Goal: Task Accomplishment & Management: Manage account settings

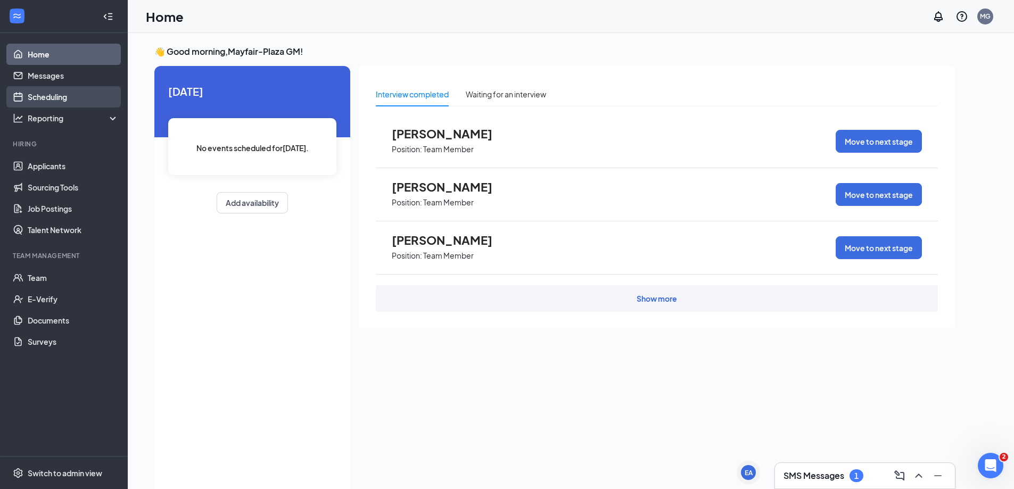
click at [60, 95] on link "Scheduling" at bounding box center [73, 96] width 91 height 21
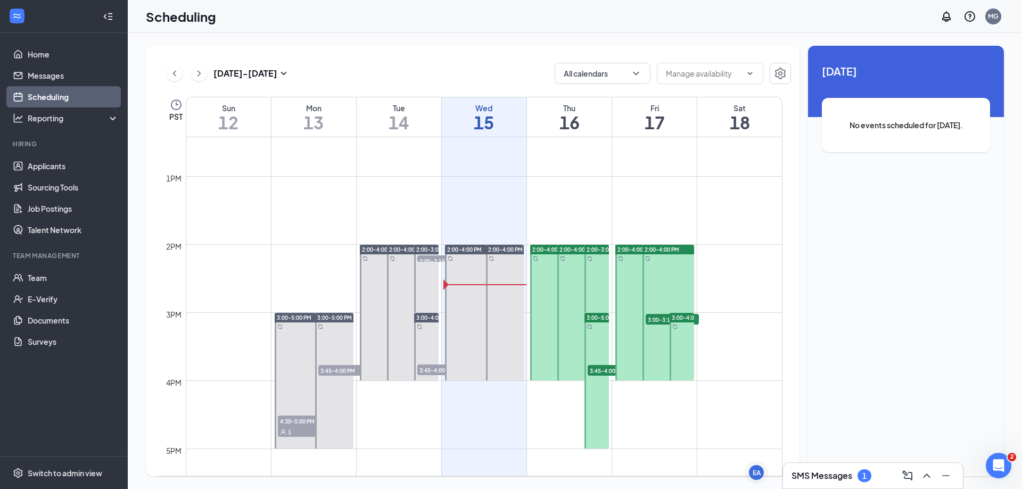
scroll to position [842, 0]
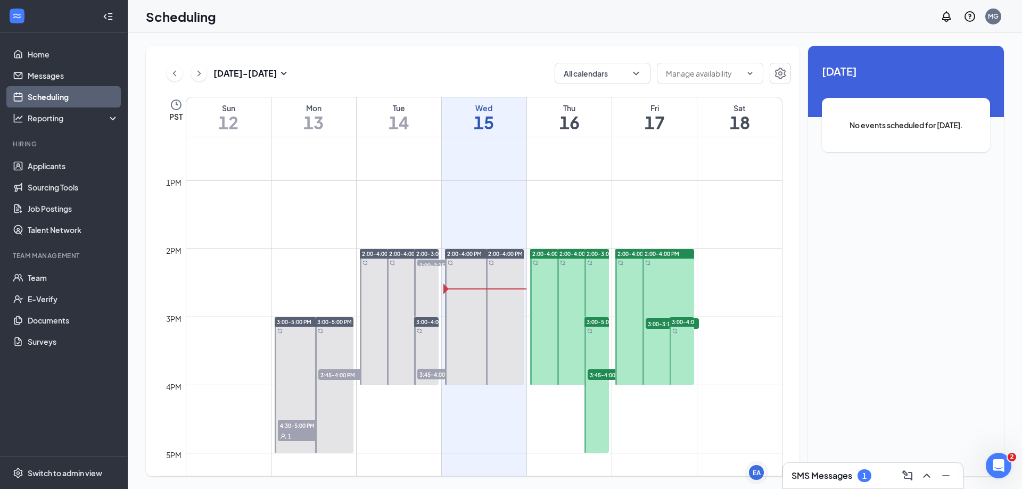
click at [546, 255] on span "2:00-4:00 PM" at bounding box center [549, 253] width 35 height 7
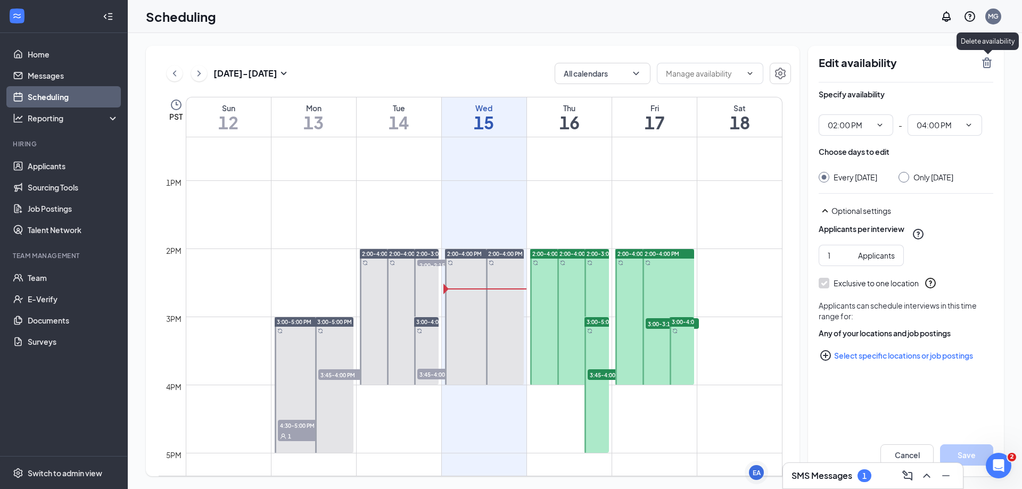
click at [988, 62] on icon "TrashOutline" at bounding box center [987, 62] width 10 height 11
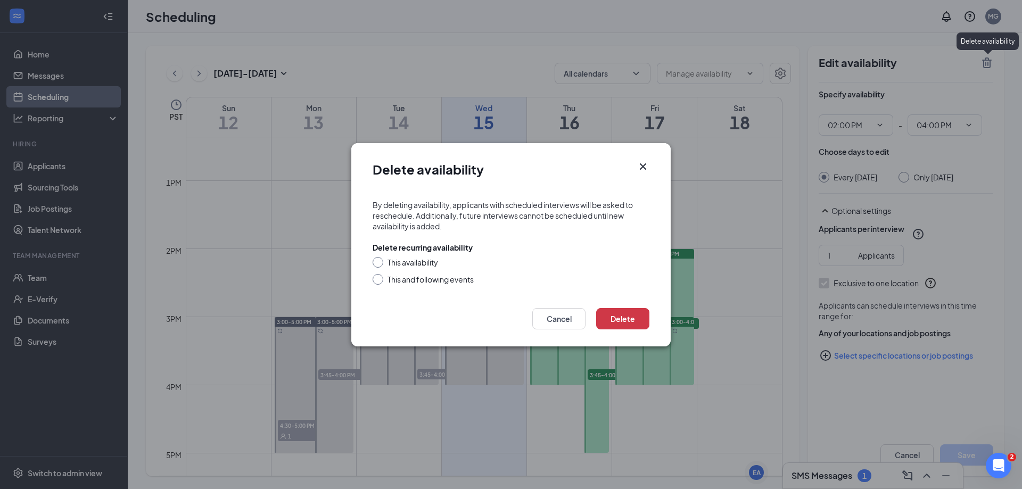
click at [404, 258] on div "This availability" at bounding box center [412, 262] width 51 height 11
click at [380, 258] on input "This availability" at bounding box center [375, 260] width 7 height 7
radio input "true"
click at [618, 308] on button "Delete" at bounding box center [622, 318] width 53 height 21
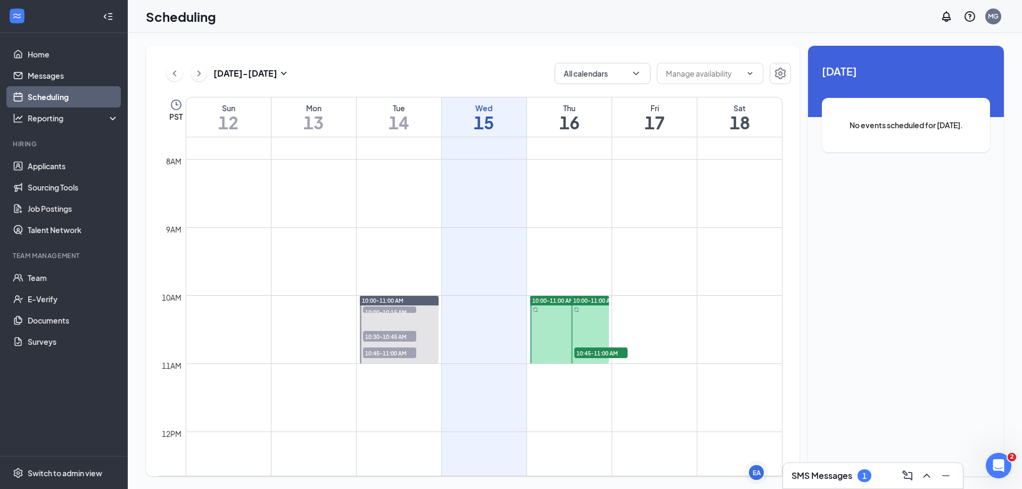
click at [561, 298] on span "10:00-11:00 AM" at bounding box center [553, 300] width 42 height 7
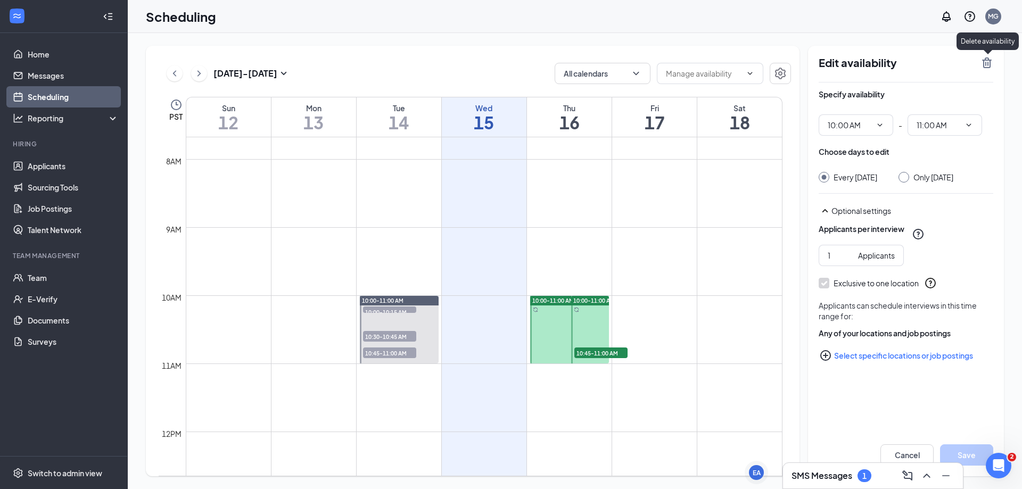
click at [986, 60] on icon "TrashOutline" at bounding box center [987, 62] width 10 height 11
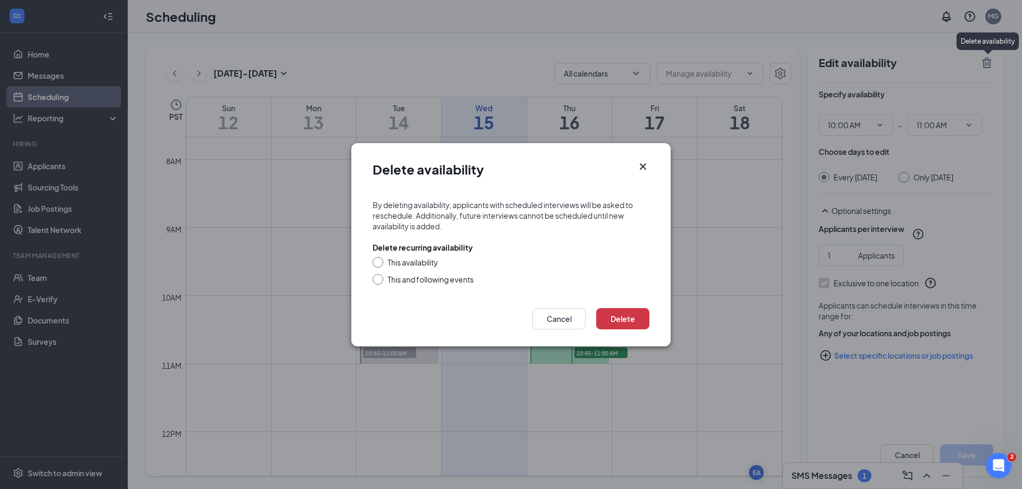
click at [434, 277] on div "This and following events" at bounding box center [430, 279] width 86 height 11
click at [380, 277] on input "This and following events" at bounding box center [375, 277] width 7 height 7
radio input "true"
click at [625, 326] on button "Delete" at bounding box center [622, 318] width 53 height 21
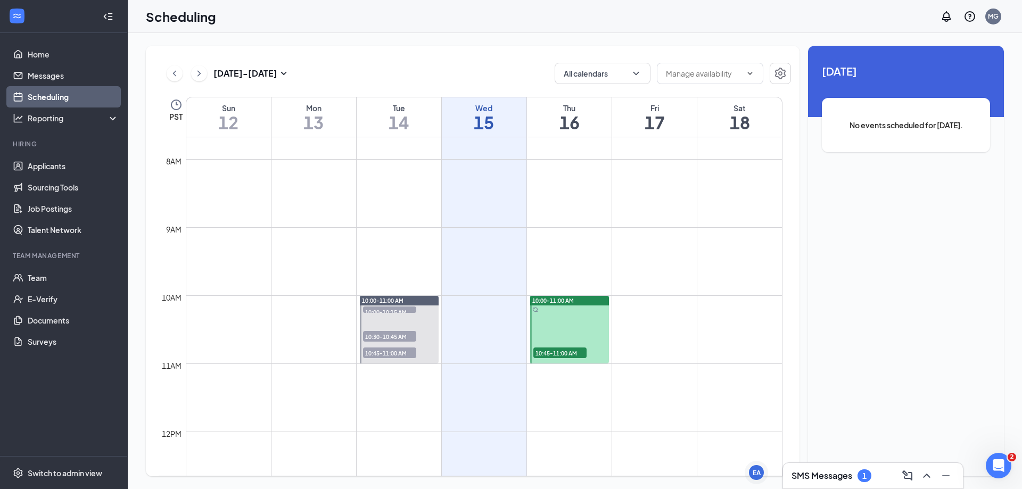
click at [573, 302] on span "10:00-11:00 AM" at bounding box center [553, 300] width 42 height 7
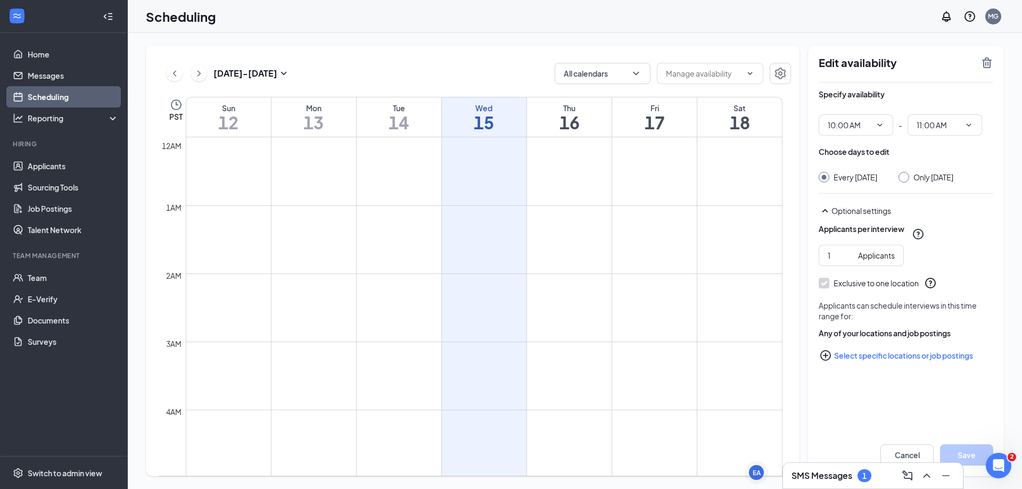
click at [201, 72] on icon "ChevronRight" at bounding box center [199, 73] width 11 height 13
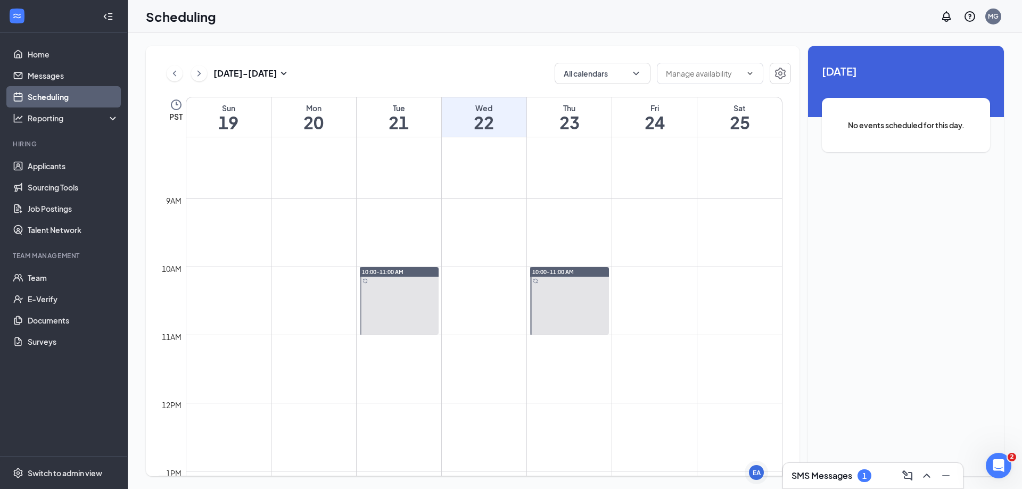
scroll to position [576, 0]
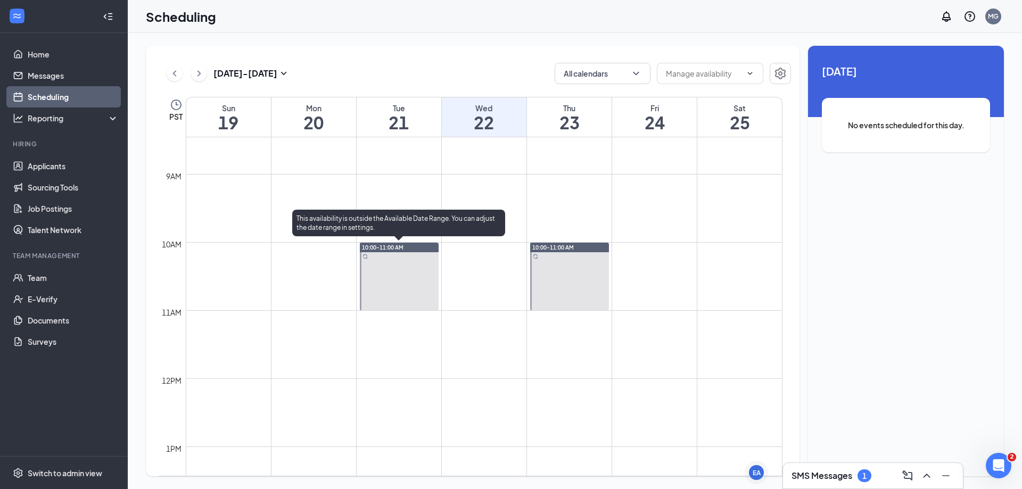
click at [380, 251] on span "10:00-11:00 AM" at bounding box center [383, 247] width 42 height 7
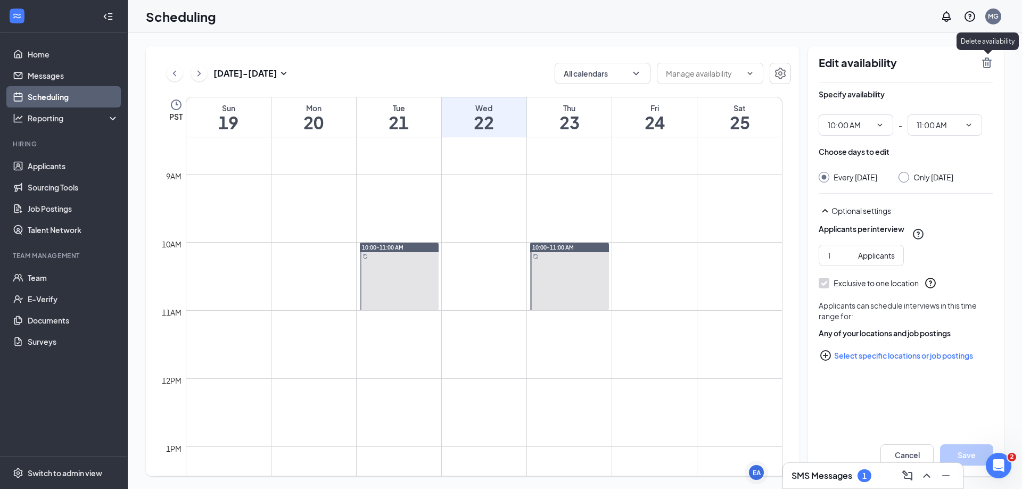
click at [982, 68] on icon "TrashOutline" at bounding box center [986, 62] width 13 height 13
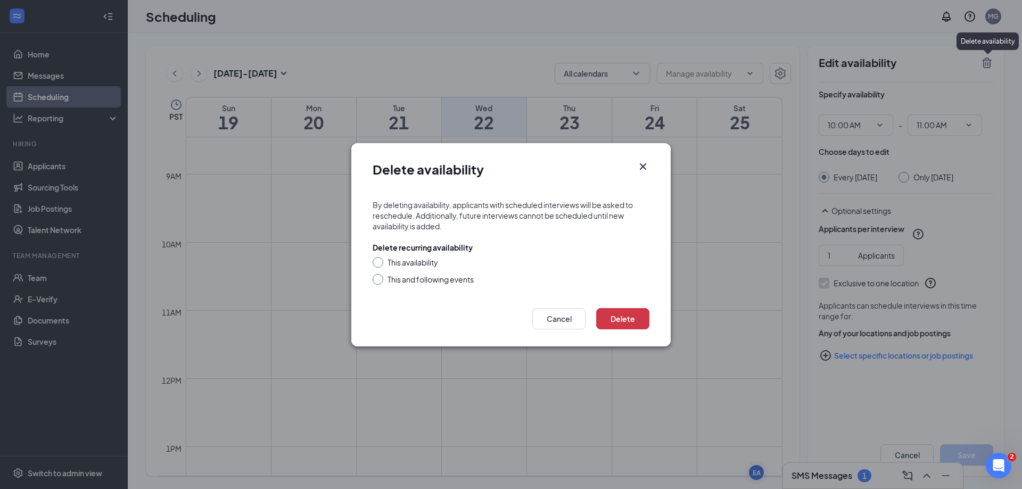
click at [642, 165] on icon "Cross" at bounding box center [643, 166] width 6 height 6
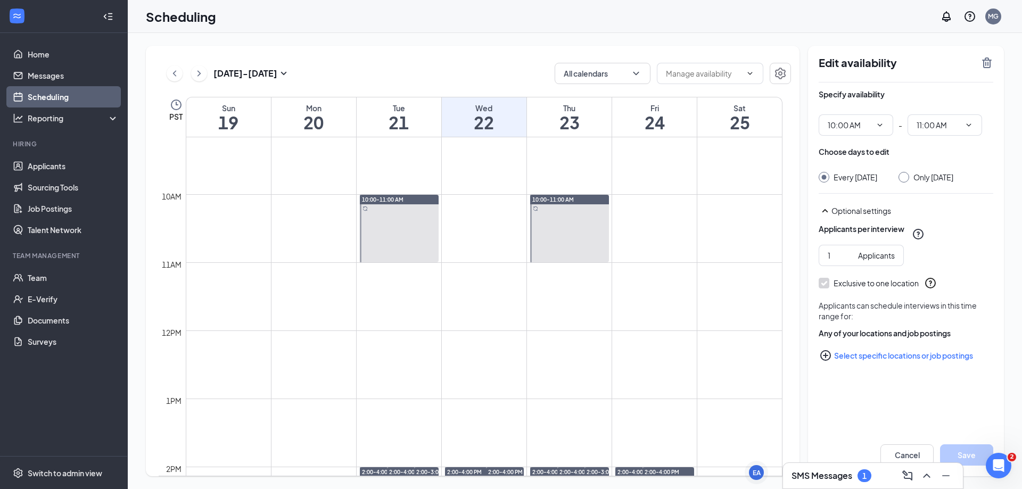
scroll to position [842, 0]
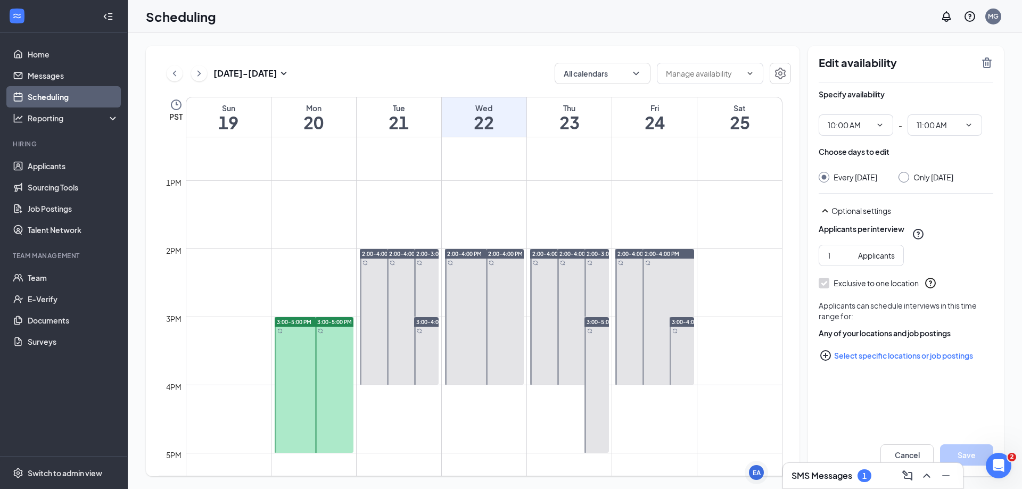
click at [296, 327] on div at bounding box center [314, 385] width 79 height 136
click at [986, 66] on icon "TrashOutline" at bounding box center [986, 62] width 13 height 13
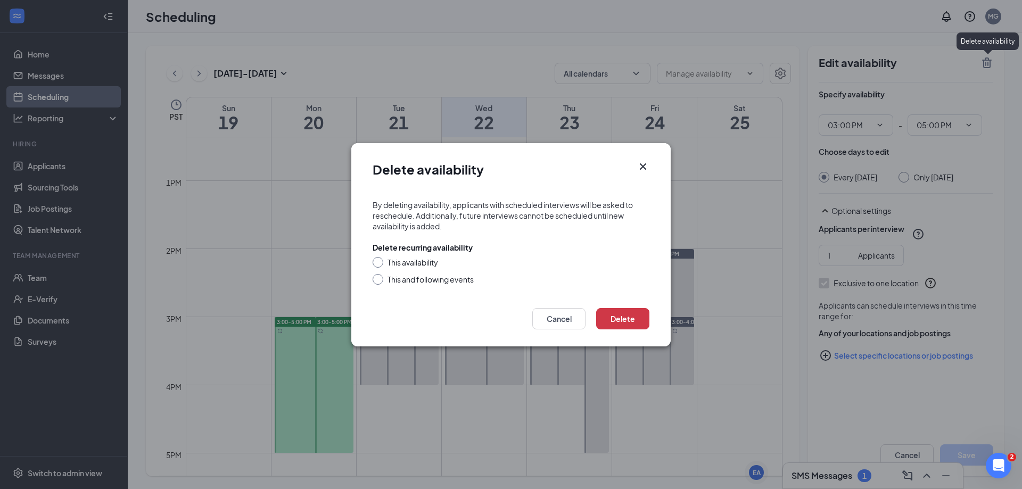
click at [408, 281] on div "This and following events" at bounding box center [430, 279] width 86 height 11
click at [380, 281] on input "This and following events" at bounding box center [375, 277] width 7 height 7
radio input "true"
click at [634, 317] on button "Delete" at bounding box center [622, 318] width 53 height 21
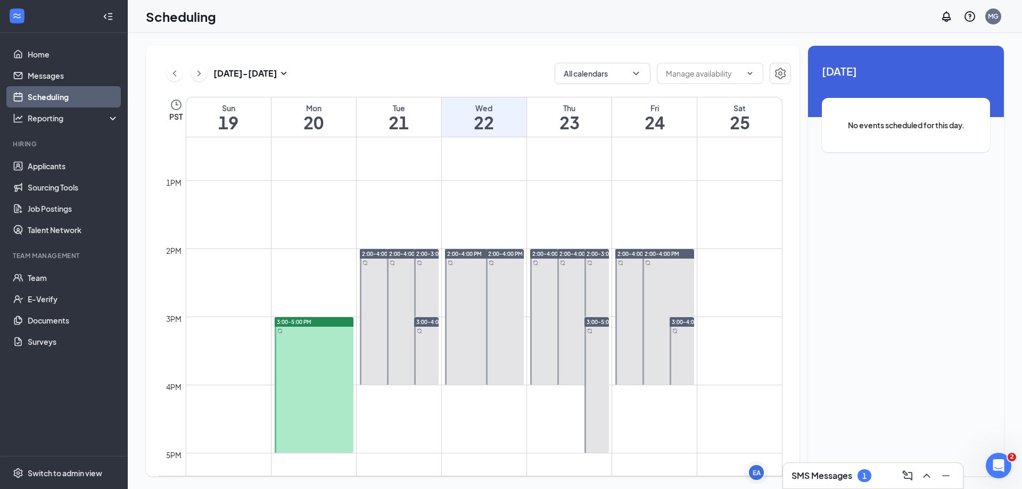
click at [312, 347] on div at bounding box center [314, 385] width 79 height 136
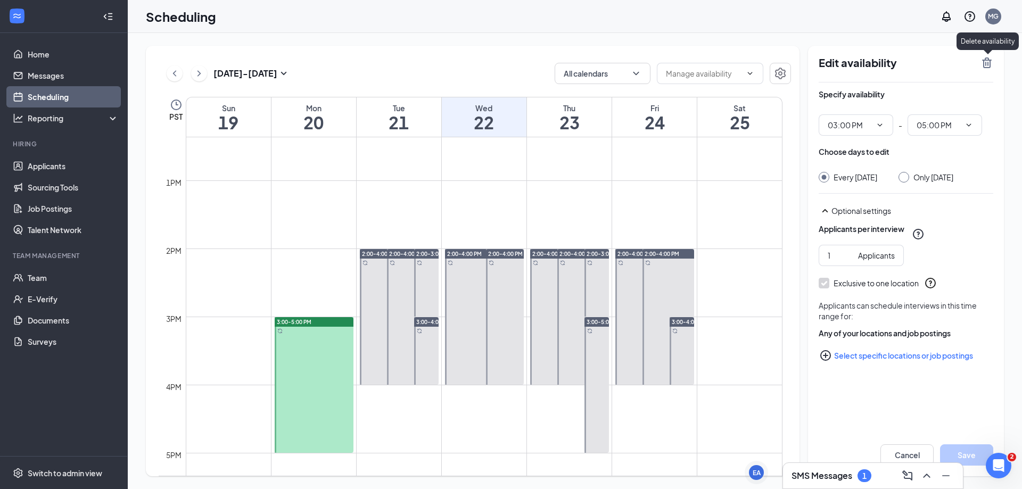
click at [988, 58] on icon "TrashOutline" at bounding box center [987, 62] width 10 height 11
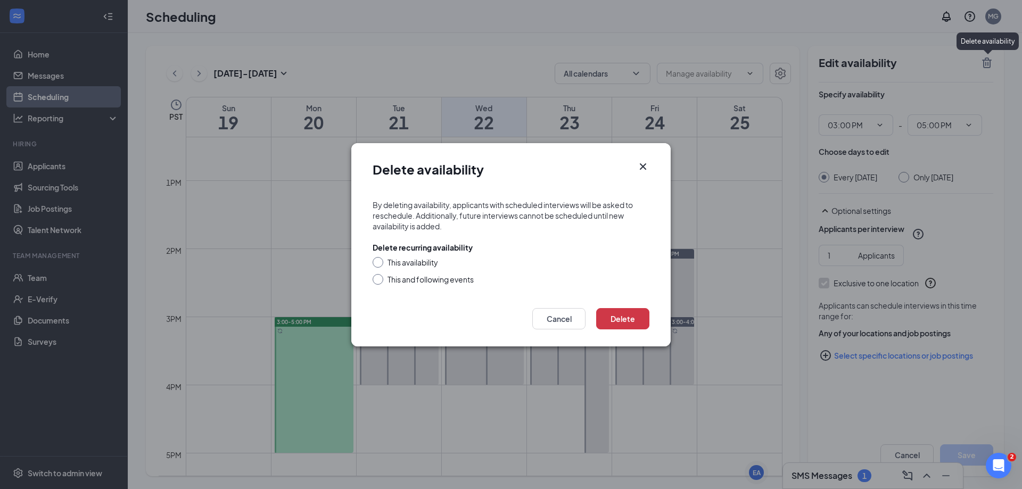
click at [447, 278] on div "This and following events" at bounding box center [430, 279] width 86 height 11
click at [380, 278] on input "This and following events" at bounding box center [375, 277] width 7 height 7
radio input "true"
click at [617, 315] on button "Delete" at bounding box center [622, 318] width 53 height 21
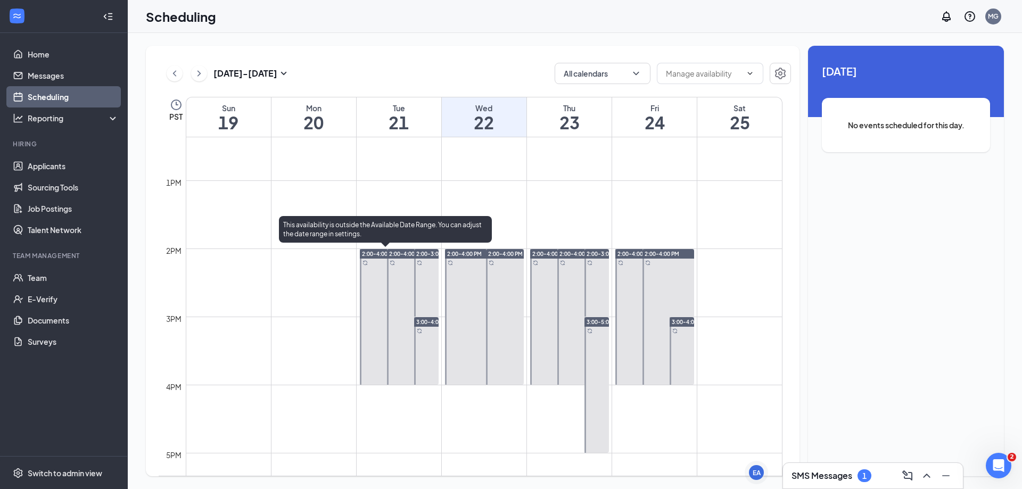
click at [382, 345] on div at bounding box center [386, 317] width 52 height 136
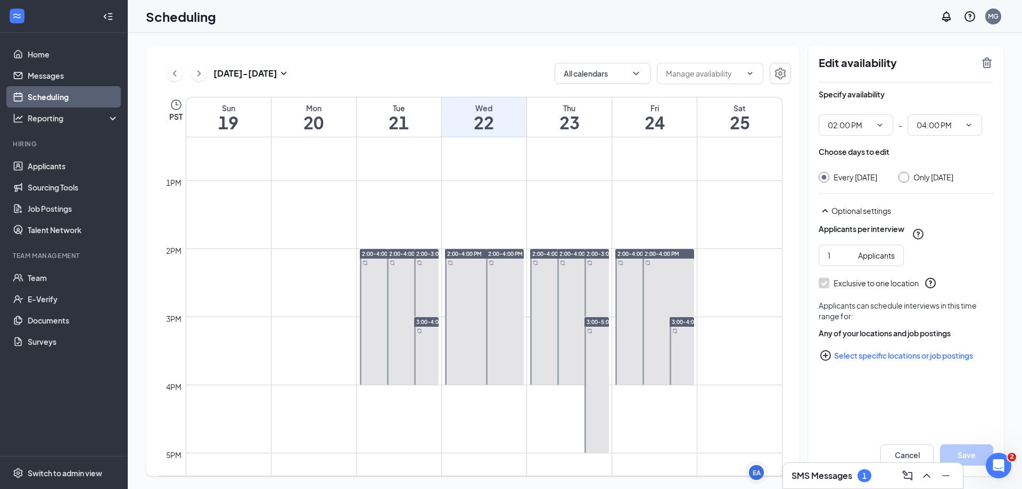
click at [989, 54] on div "Edit availability Specify availability 02:00 PM - 04:00 PM Choose days to edit …" at bounding box center [906, 261] width 196 height 430
click at [988, 59] on icon "TrashOutline" at bounding box center [987, 62] width 10 height 11
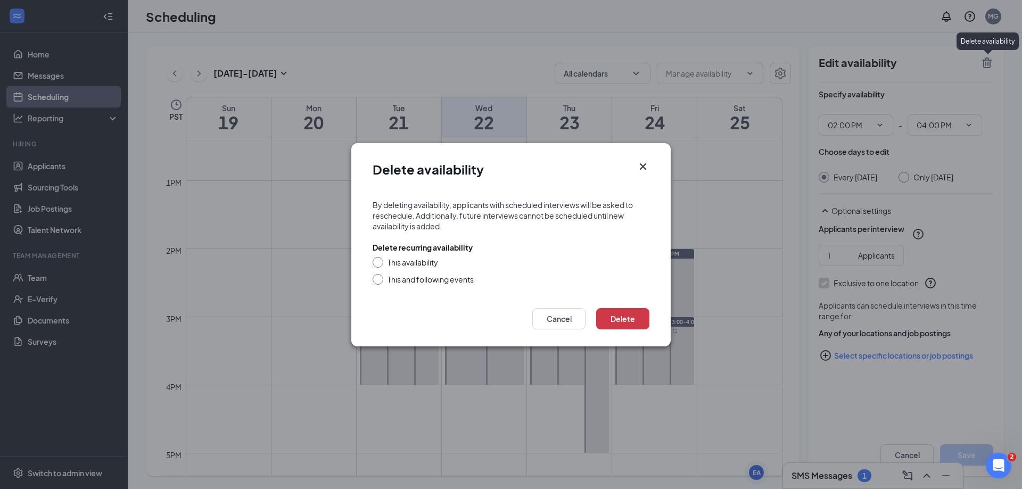
click at [444, 283] on div "This and following events" at bounding box center [430, 279] width 86 height 11
click at [380, 281] on input "This and following events" at bounding box center [375, 277] width 7 height 7
radio input "true"
click at [626, 314] on button "Delete" at bounding box center [622, 318] width 53 height 21
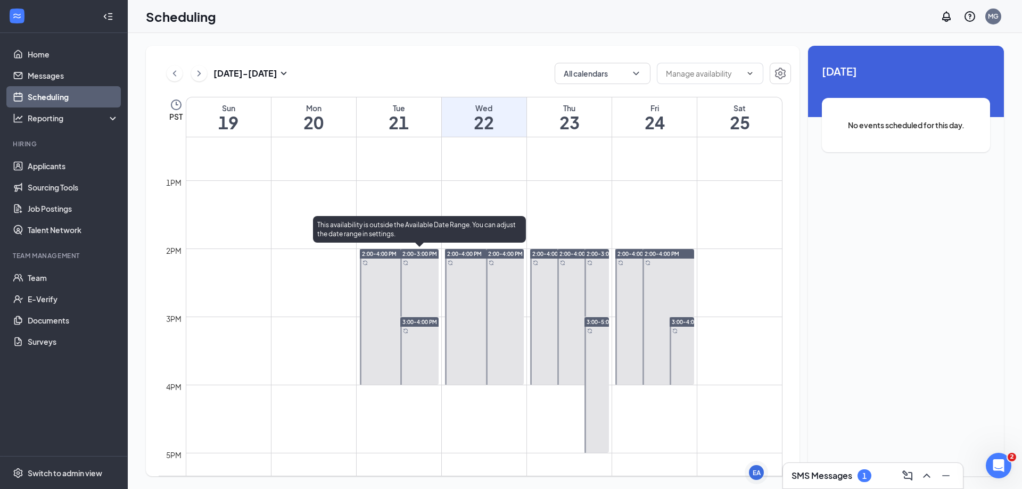
click at [419, 301] on div at bounding box center [419, 283] width 38 height 68
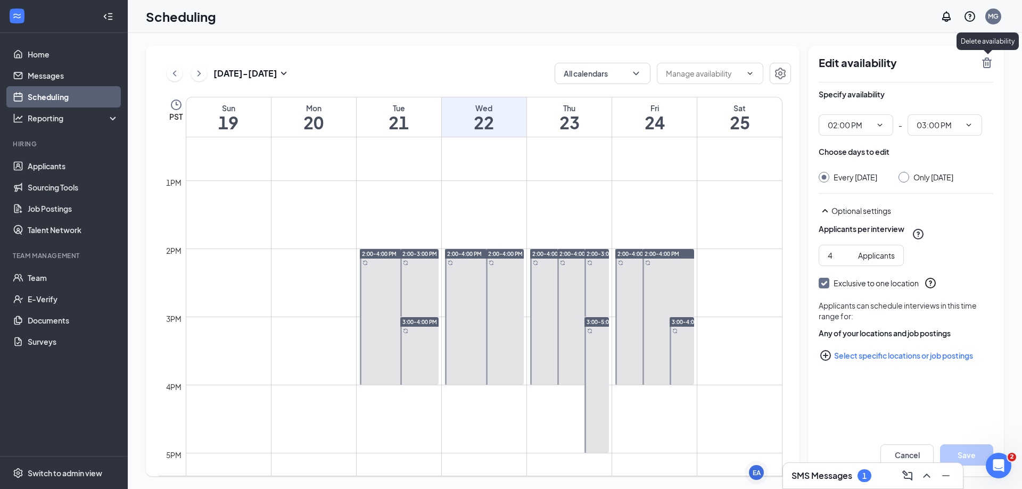
click at [987, 62] on icon "TrashOutline" at bounding box center [986, 62] width 13 height 13
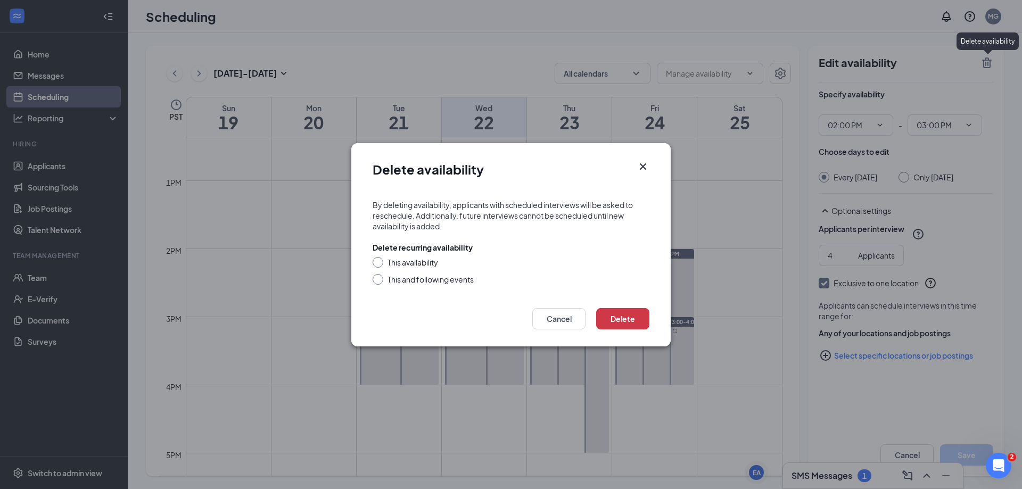
click at [463, 280] on div "This and following events" at bounding box center [430, 279] width 86 height 11
click at [380, 280] on input "This and following events" at bounding box center [375, 277] width 7 height 7
radio input "true"
click at [636, 313] on button "Delete" at bounding box center [622, 318] width 53 height 21
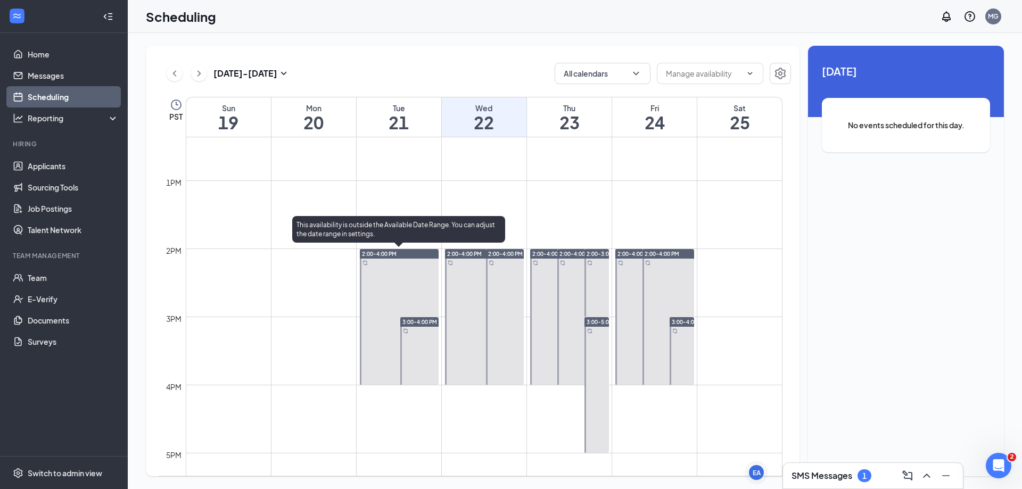
click at [393, 300] on div at bounding box center [399, 317] width 79 height 136
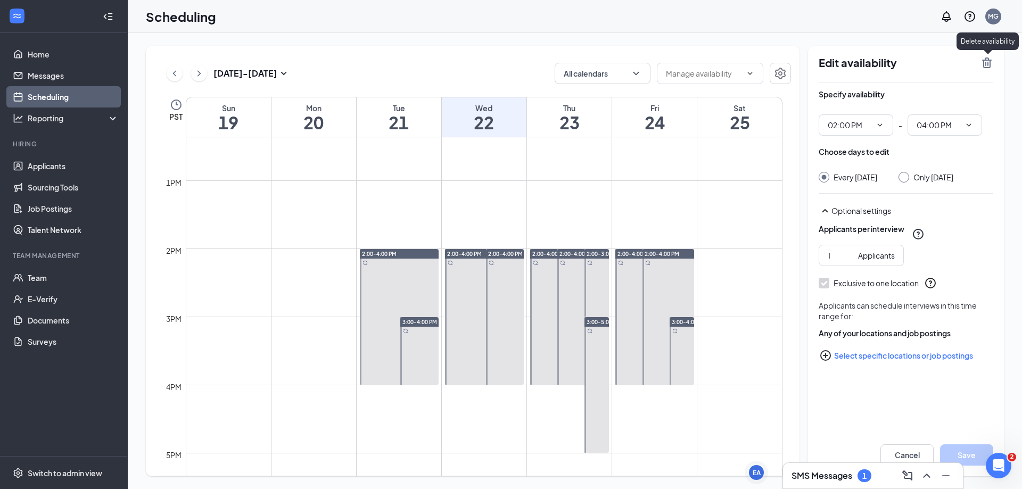
click at [982, 63] on icon "TrashOutline" at bounding box center [986, 62] width 13 height 13
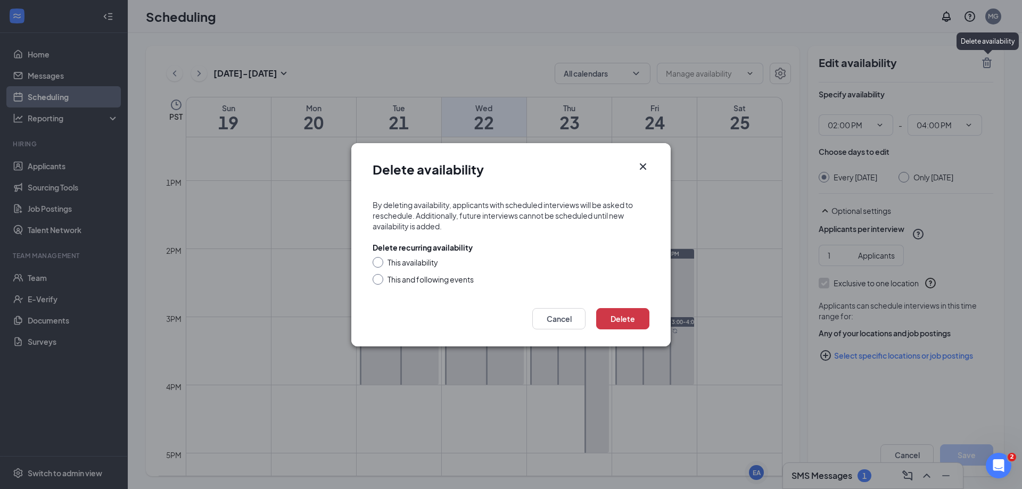
click at [472, 280] on div "This and following events" at bounding box center [430, 279] width 86 height 11
click at [380, 280] on input "This and following events" at bounding box center [375, 277] width 7 height 7
radio input "true"
click at [639, 316] on button "Delete" at bounding box center [622, 318] width 53 height 21
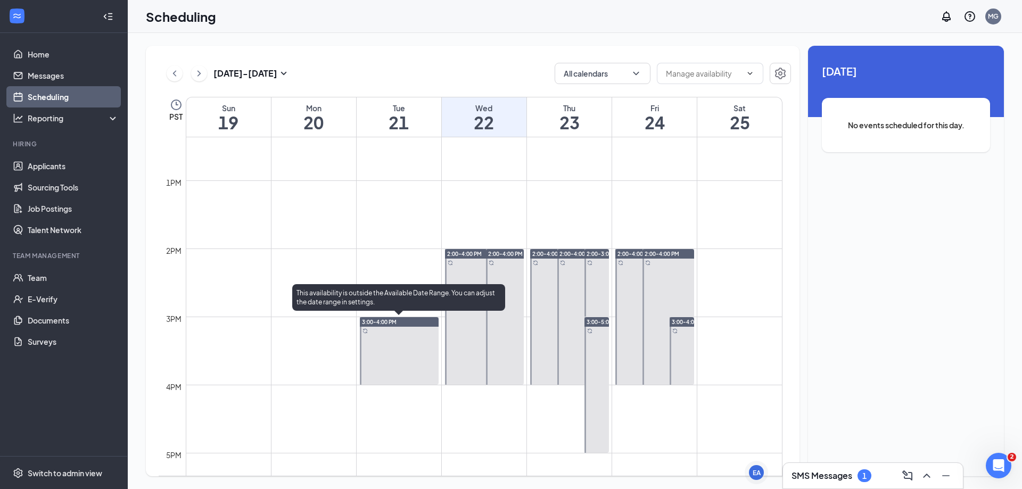
drag, startPoint x: 399, startPoint y: 344, endPoint x: 741, endPoint y: 228, distance: 360.8
click at [402, 339] on div at bounding box center [399, 351] width 79 height 68
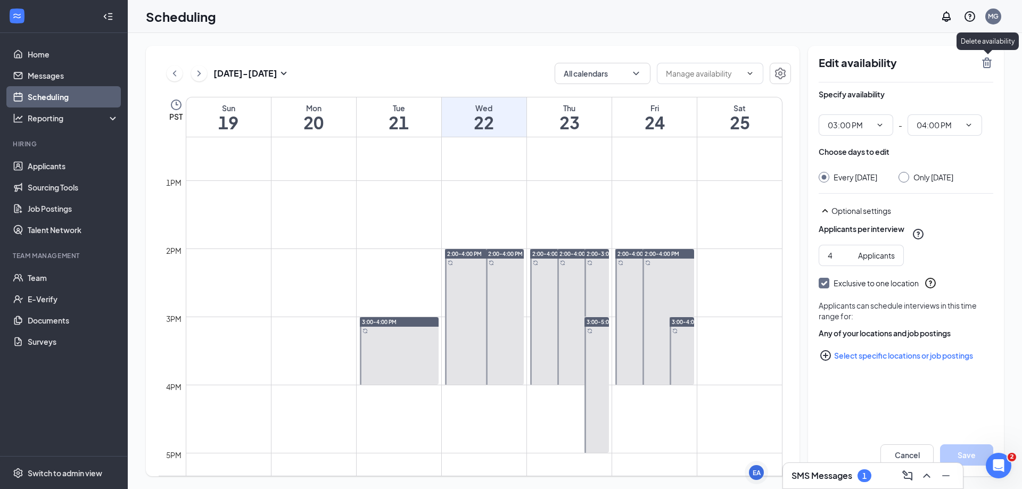
click at [982, 66] on icon "TrashOutline" at bounding box center [986, 62] width 13 height 13
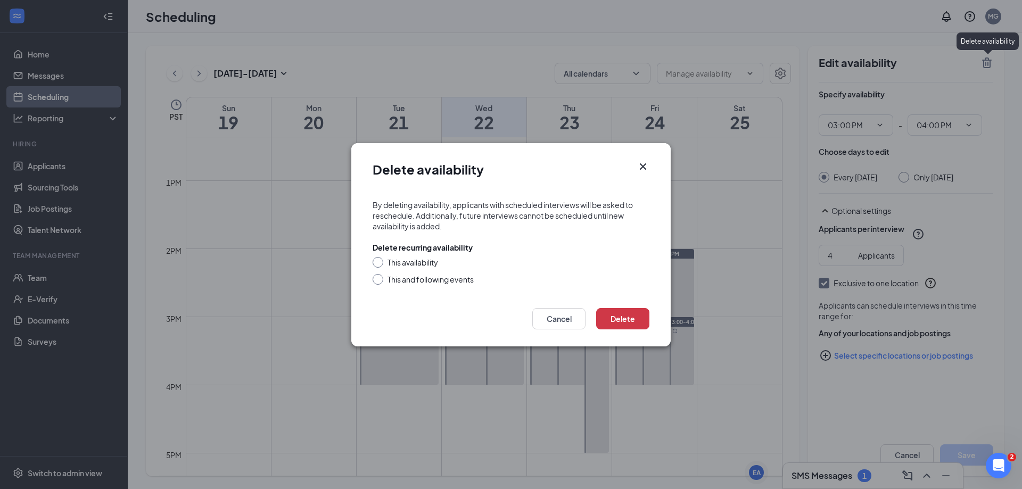
drag, startPoint x: 465, startPoint y: 281, endPoint x: 526, endPoint y: 278, distance: 60.7
click at [465, 281] on div "This and following events" at bounding box center [430, 279] width 86 height 11
click at [380, 281] on input "This and following events" at bounding box center [375, 277] width 7 height 7
radio input "true"
click at [633, 318] on button "Delete" at bounding box center [622, 318] width 53 height 21
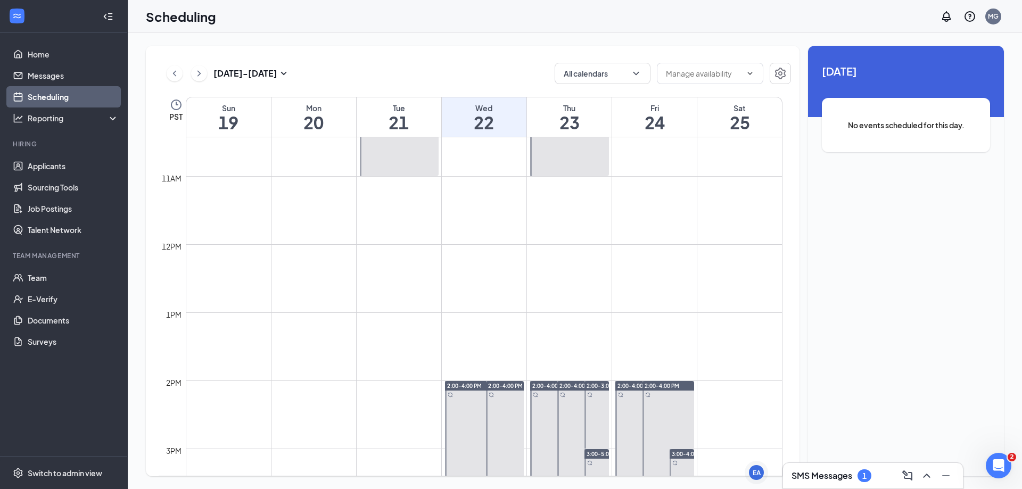
scroll to position [736, 0]
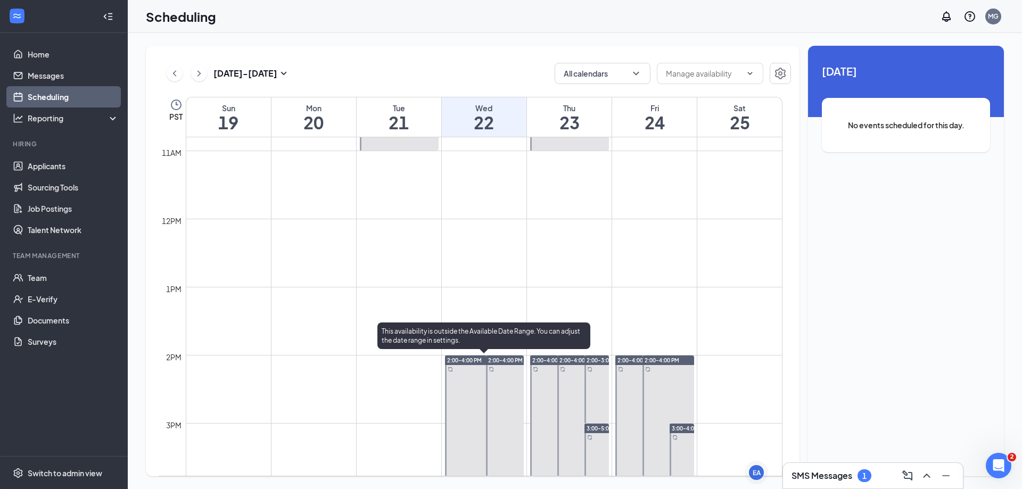
click at [476, 386] on div at bounding box center [484, 423] width 79 height 136
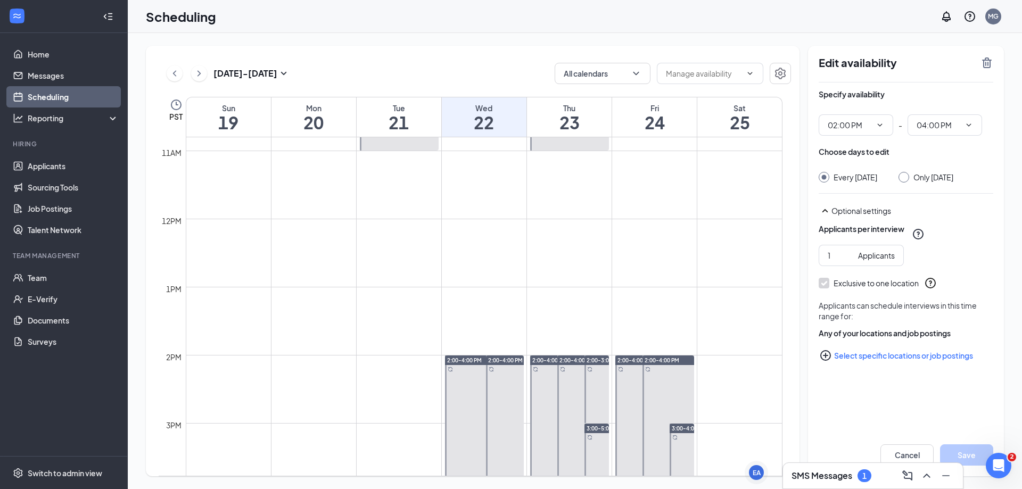
click at [993, 66] on div "Edit availability Specify availability 02:00 PM - 04:00 PM Choose days to edit …" at bounding box center [906, 261] width 196 height 430
click at [987, 65] on icon "TrashOutline" at bounding box center [987, 62] width 10 height 11
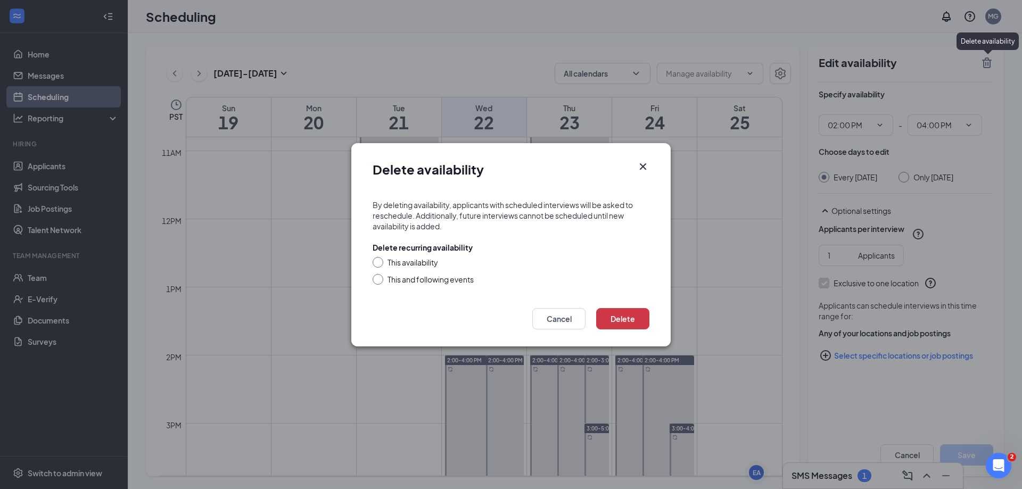
click at [435, 279] on div "This and following events" at bounding box center [430, 279] width 86 height 11
click at [380, 279] on input "This and following events" at bounding box center [375, 277] width 7 height 7
radio input "true"
drag, startPoint x: 628, startPoint y: 319, endPoint x: 565, endPoint y: 315, distance: 63.4
click at [628, 318] on button "Delete" at bounding box center [622, 318] width 53 height 21
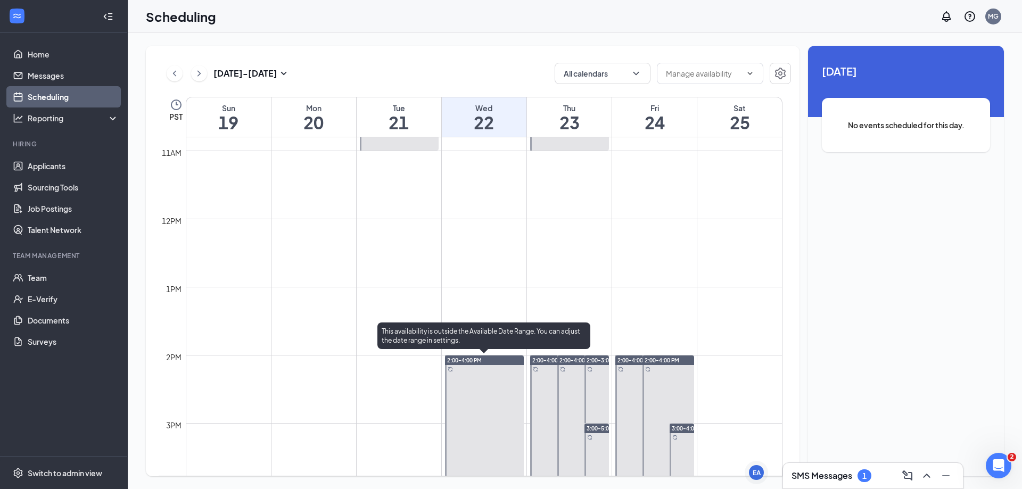
drag, startPoint x: 485, startPoint y: 372, endPoint x: 521, endPoint y: 232, distance: 144.4
click at [485, 372] on div at bounding box center [484, 423] width 79 height 136
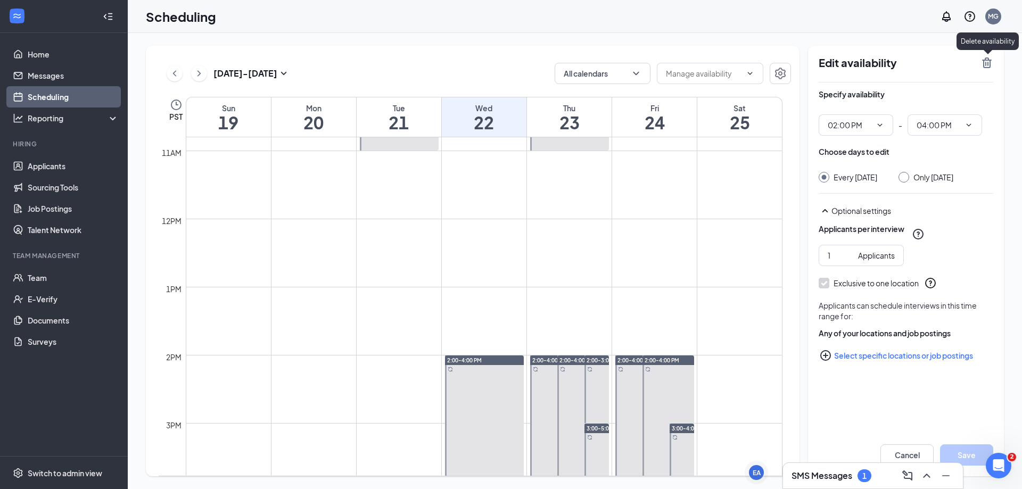
click at [990, 61] on icon "TrashOutline" at bounding box center [987, 62] width 10 height 11
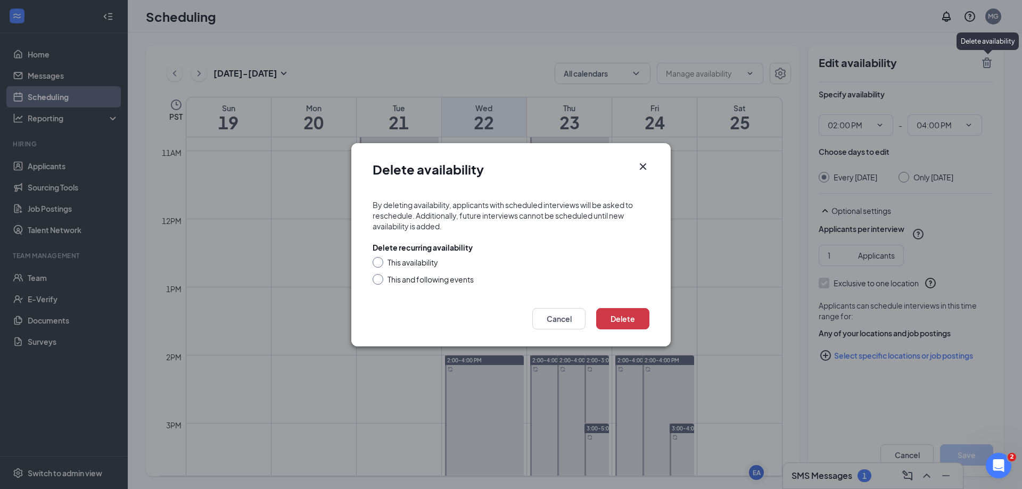
click at [417, 275] on div "This and following events" at bounding box center [430, 279] width 86 height 11
click at [380, 275] on input "This and following events" at bounding box center [375, 277] width 7 height 7
radio input "true"
click at [622, 313] on button "Delete" at bounding box center [622, 318] width 53 height 21
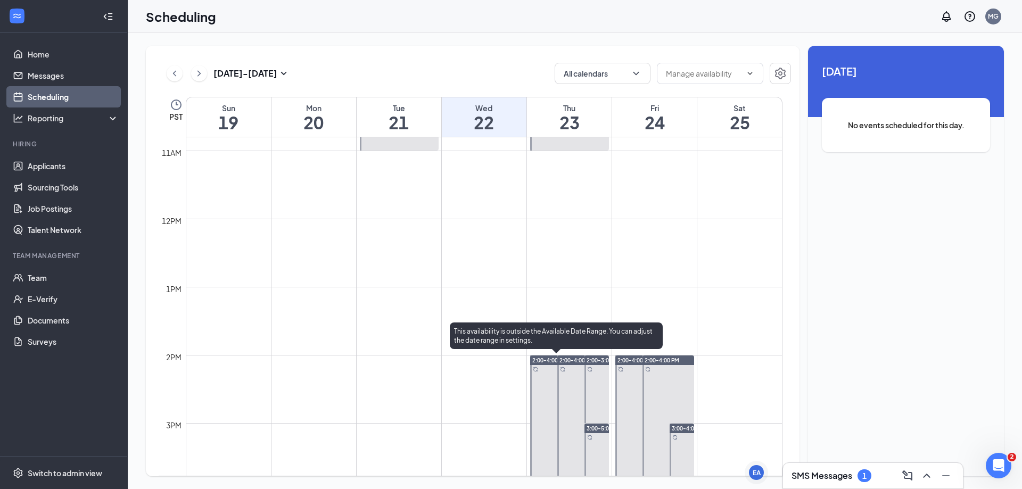
click at [534, 372] on div at bounding box center [556, 423] width 52 height 136
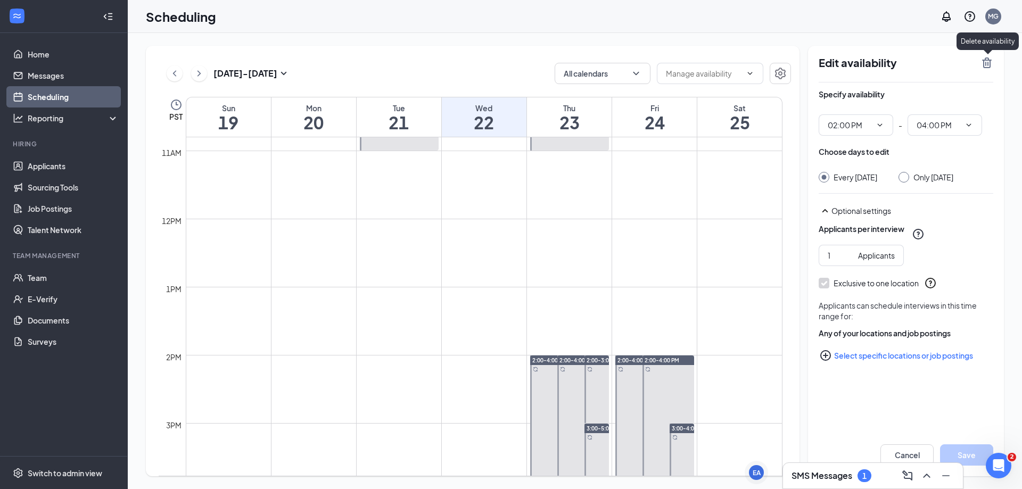
click at [984, 62] on icon "TrashOutline" at bounding box center [987, 62] width 10 height 11
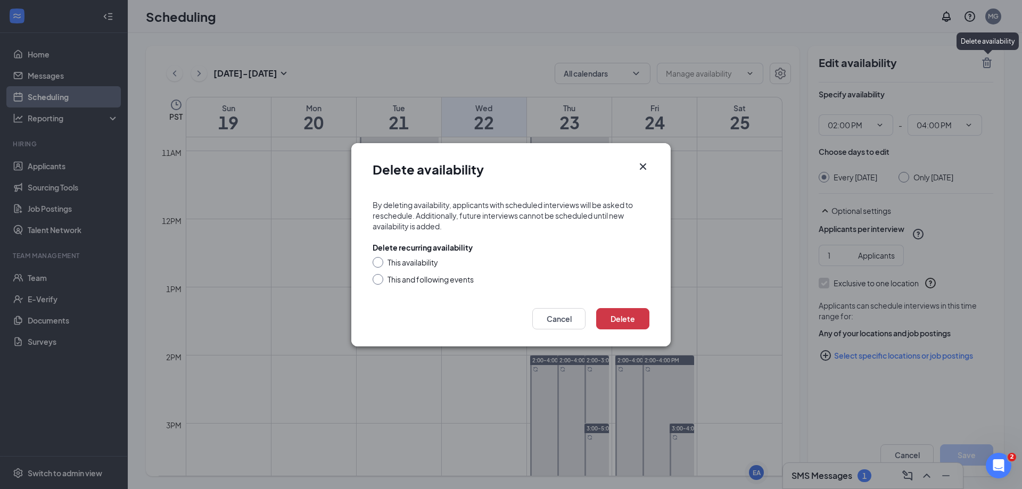
click at [437, 276] on div "This and following events" at bounding box center [430, 279] width 86 height 11
click at [380, 276] on input "This and following events" at bounding box center [375, 277] width 7 height 7
radio input "true"
click at [629, 316] on button "Delete" at bounding box center [622, 318] width 53 height 21
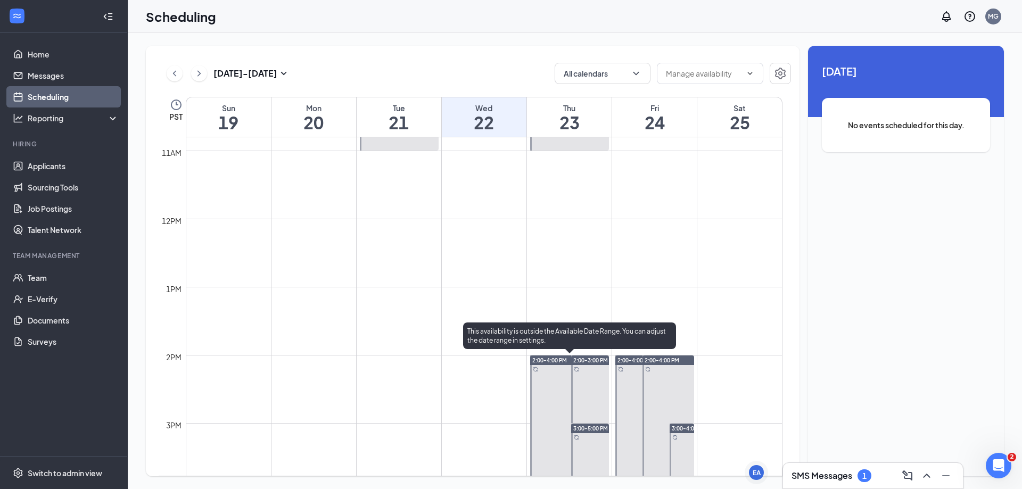
click at [550, 369] on div at bounding box center [569, 423] width 79 height 136
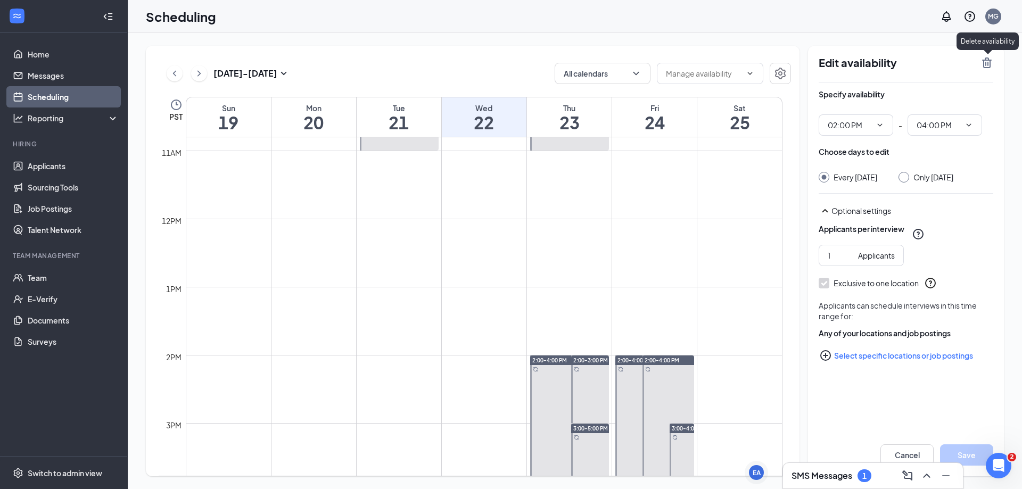
click at [988, 62] on icon "TrashOutline" at bounding box center [986, 62] width 13 height 13
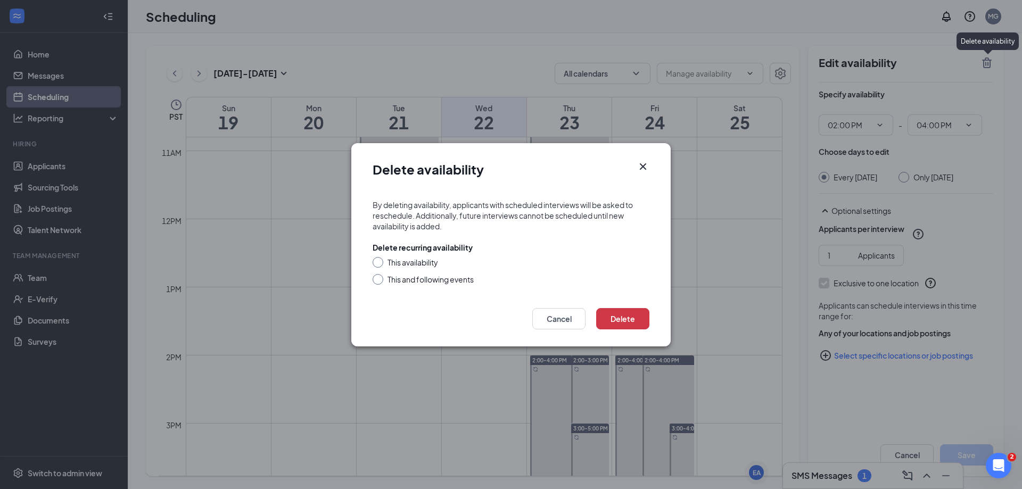
click at [419, 281] on div "This and following events" at bounding box center [430, 279] width 86 height 11
click at [380, 281] on input "This and following events" at bounding box center [375, 277] width 7 height 7
radio input "true"
click at [631, 313] on button "Delete" at bounding box center [622, 318] width 53 height 21
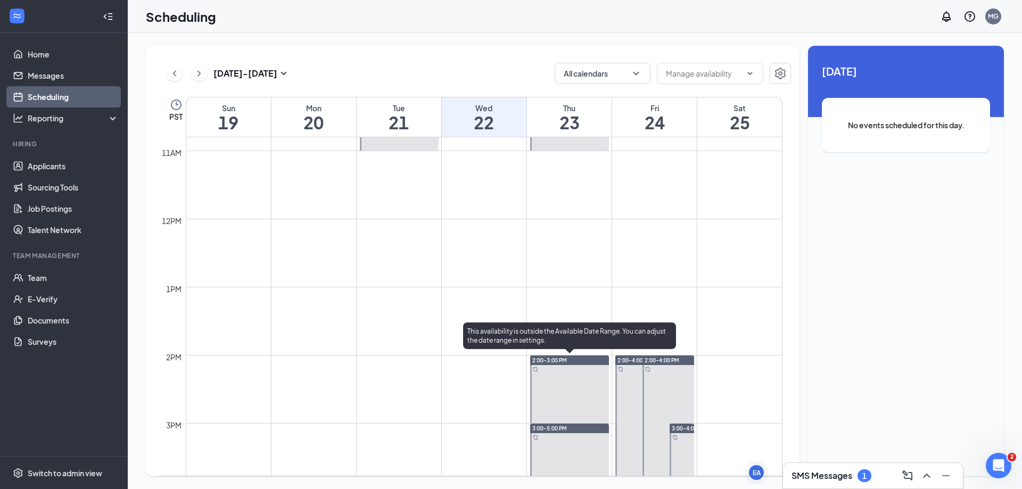
click at [553, 383] on div at bounding box center [569, 389] width 79 height 68
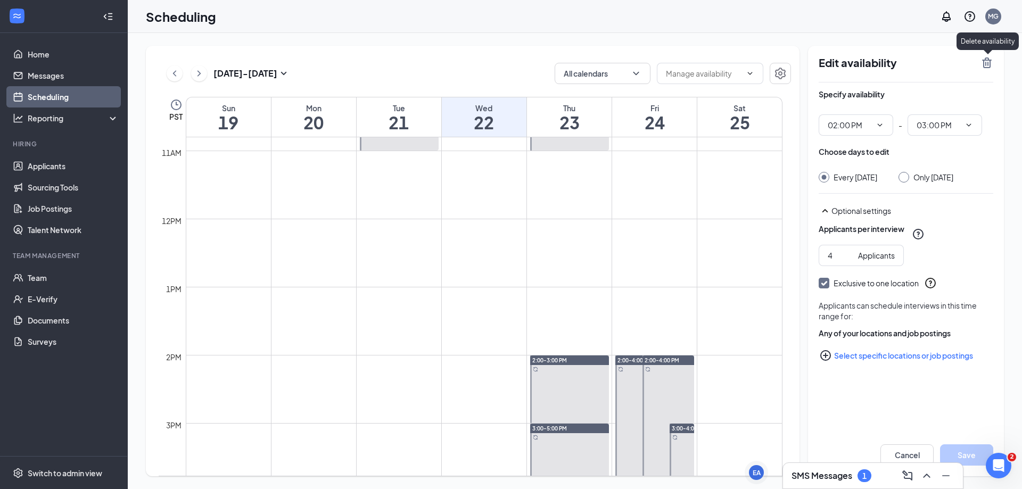
click at [991, 62] on icon "TrashOutline" at bounding box center [986, 62] width 13 height 13
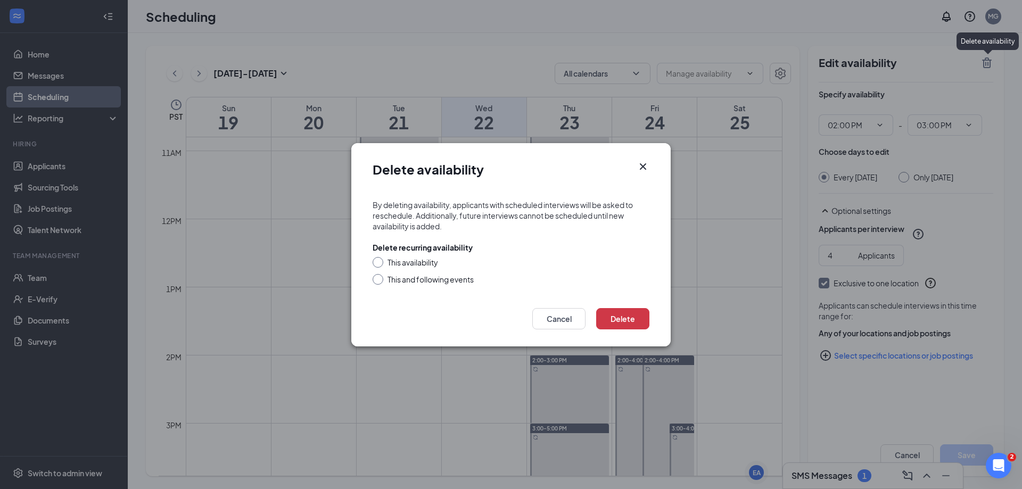
click at [441, 278] on div "This and following events" at bounding box center [430, 279] width 86 height 11
click at [380, 278] on input "This and following events" at bounding box center [375, 277] width 7 height 7
radio input "true"
click at [625, 323] on button "Delete" at bounding box center [622, 318] width 53 height 21
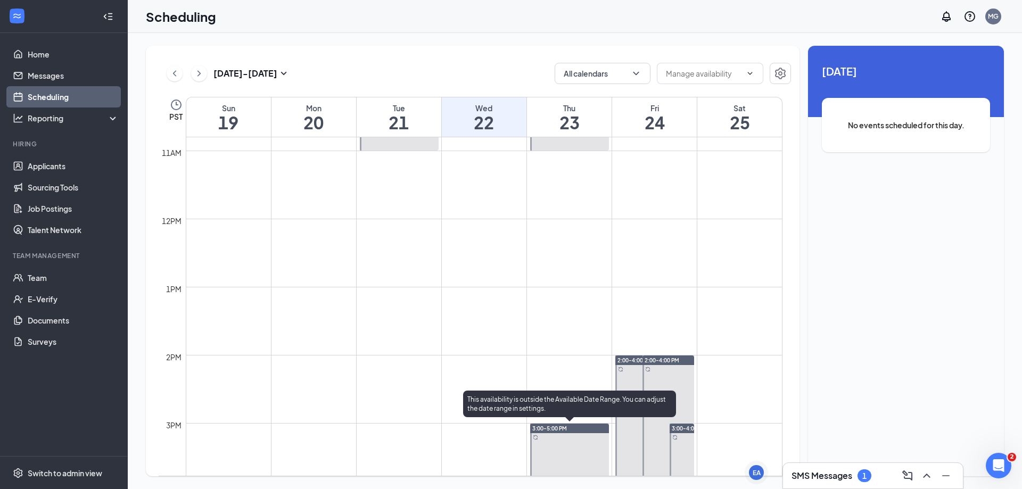
click at [585, 435] on div at bounding box center [569, 492] width 79 height 136
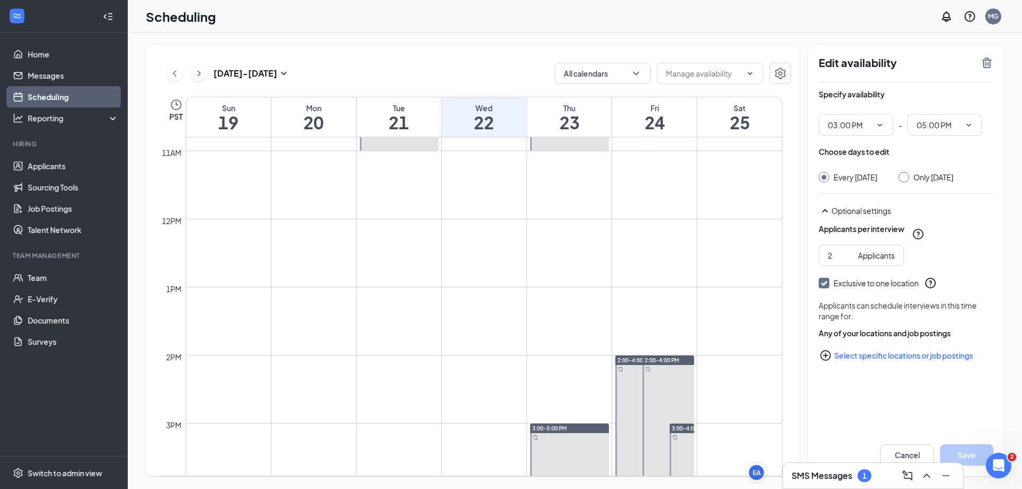
click at [985, 69] on div "Edit availability" at bounding box center [905, 69] width 175 height 26
click at [983, 65] on icon "TrashOutline" at bounding box center [987, 62] width 10 height 11
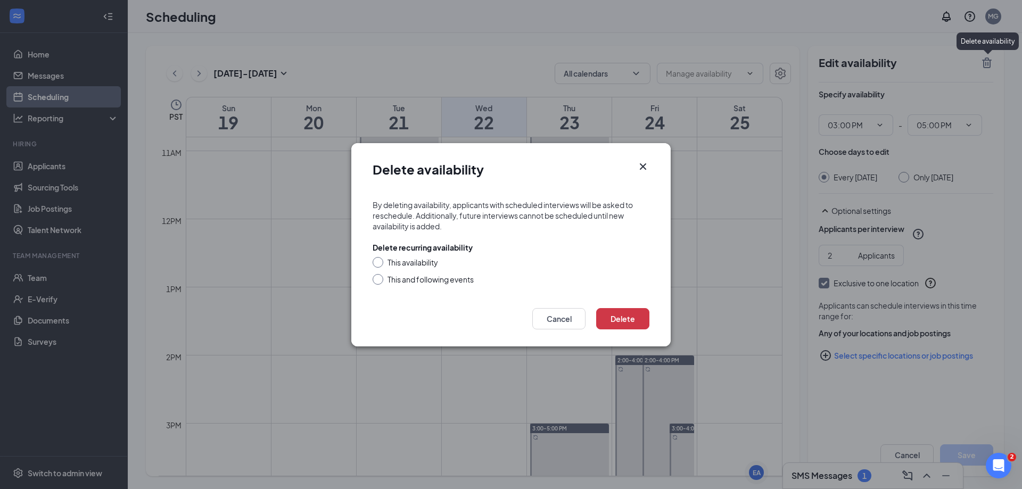
click at [429, 279] on div "This and following events" at bounding box center [430, 279] width 86 height 11
click at [380, 279] on input "This and following events" at bounding box center [375, 277] width 7 height 7
radio input "true"
click at [640, 318] on button "Delete" at bounding box center [622, 318] width 53 height 21
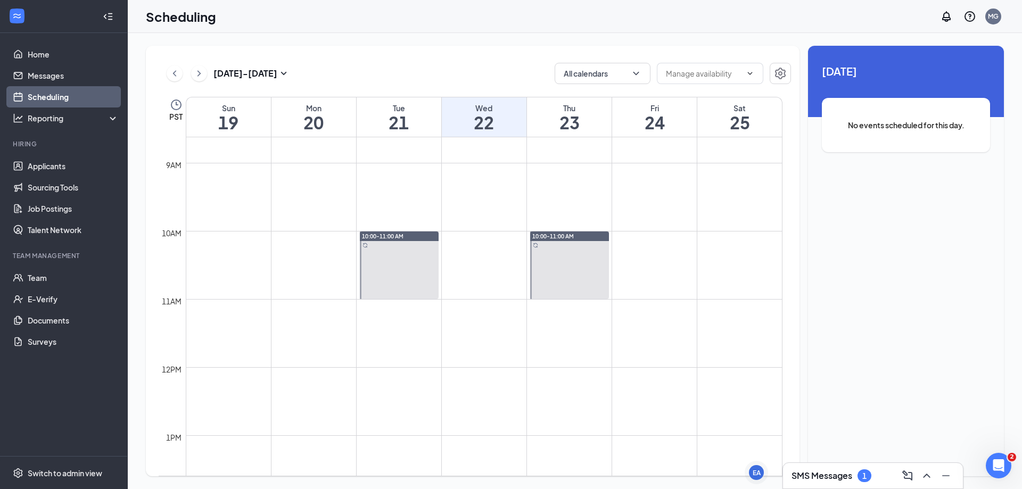
scroll to position [576, 0]
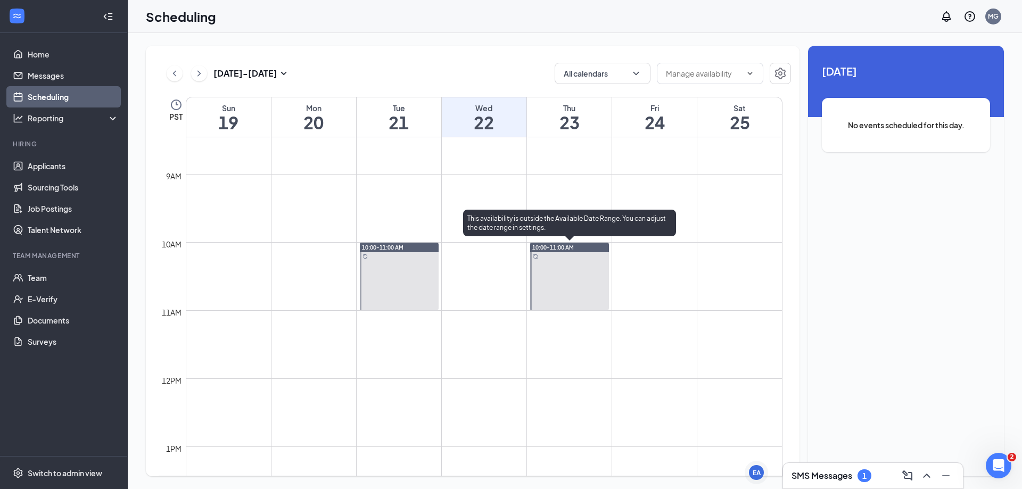
click at [557, 289] on div at bounding box center [569, 277] width 79 height 68
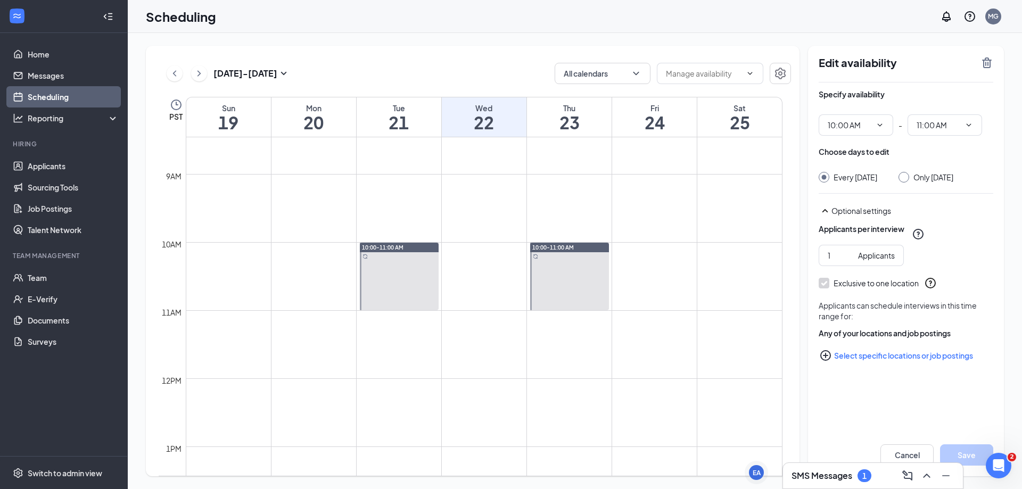
click at [991, 64] on icon "TrashOutline" at bounding box center [986, 62] width 13 height 13
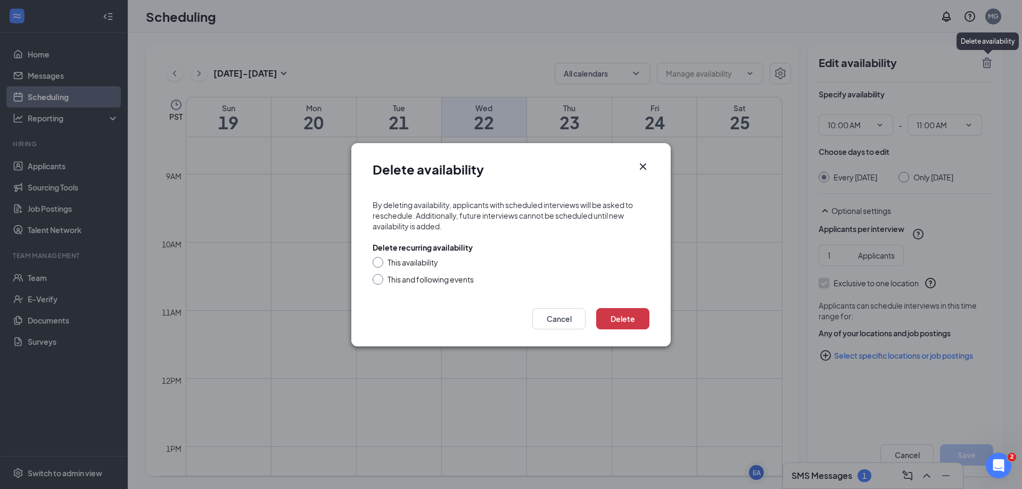
drag, startPoint x: 461, startPoint y: 275, endPoint x: 469, endPoint y: 275, distance: 8.0
click at [462, 275] on div "This and following events" at bounding box center [430, 279] width 86 height 11
click at [413, 280] on div "This and following events" at bounding box center [430, 279] width 86 height 11
click at [380, 280] on input "This and following events" at bounding box center [375, 277] width 7 height 7
radio input "true"
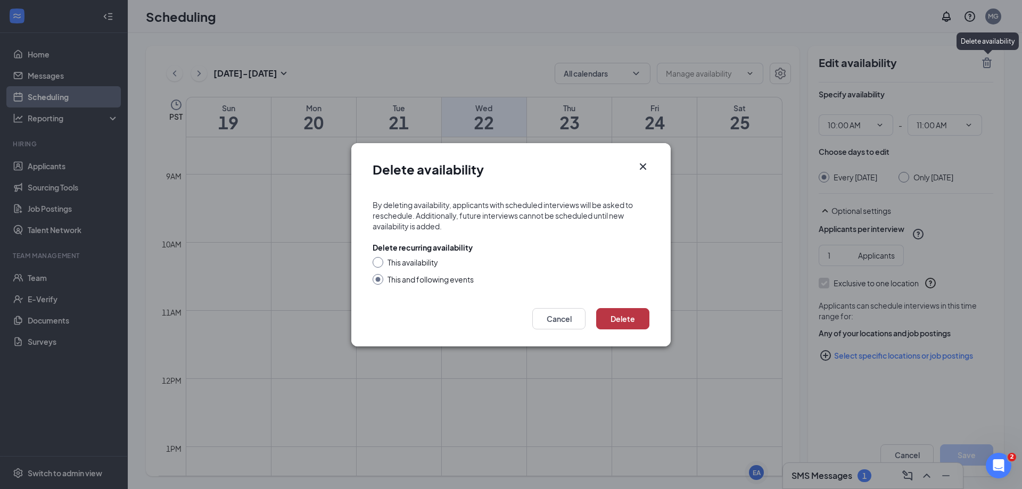
click at [628, 325] on button "Delete" at bounding box center [622, 318] width 53 height 21
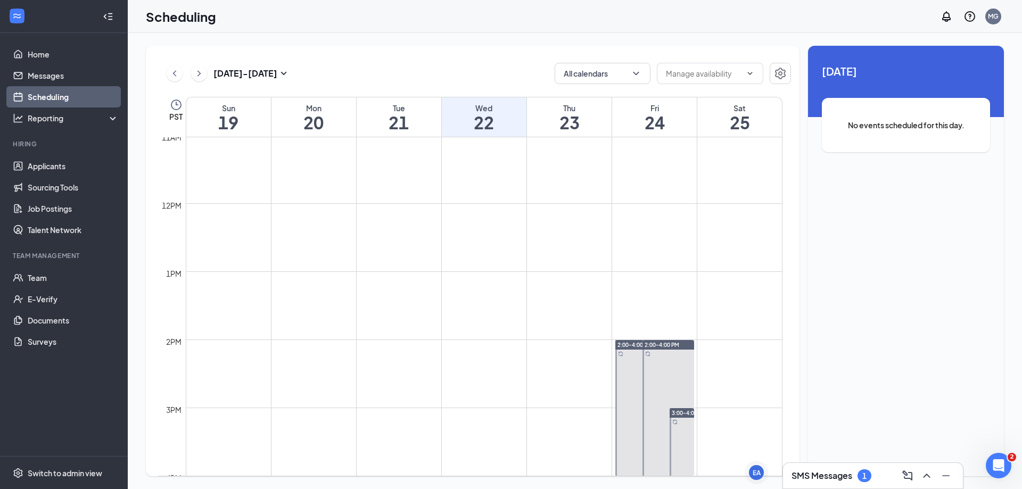
scroll to position [789, 0]
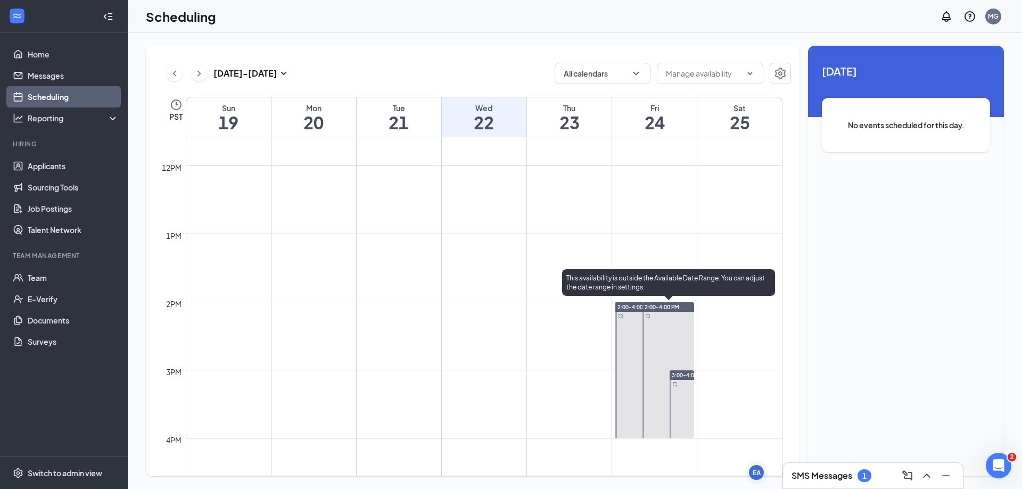
click at [660, 334] on div at bounding box center [668, 370] width 52 height 136
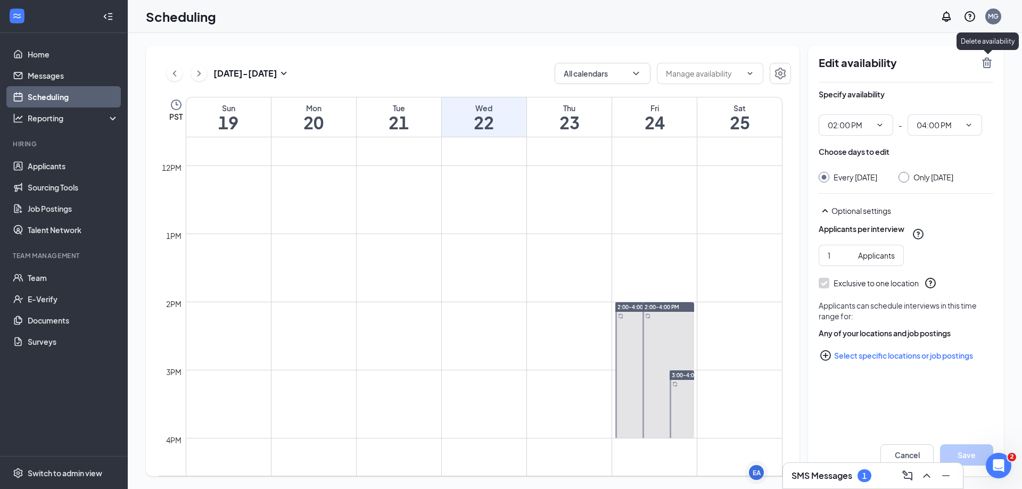
click at [983, 64] on icon "TrashOutline" at bounding box center [986, 62] width 13 height 13
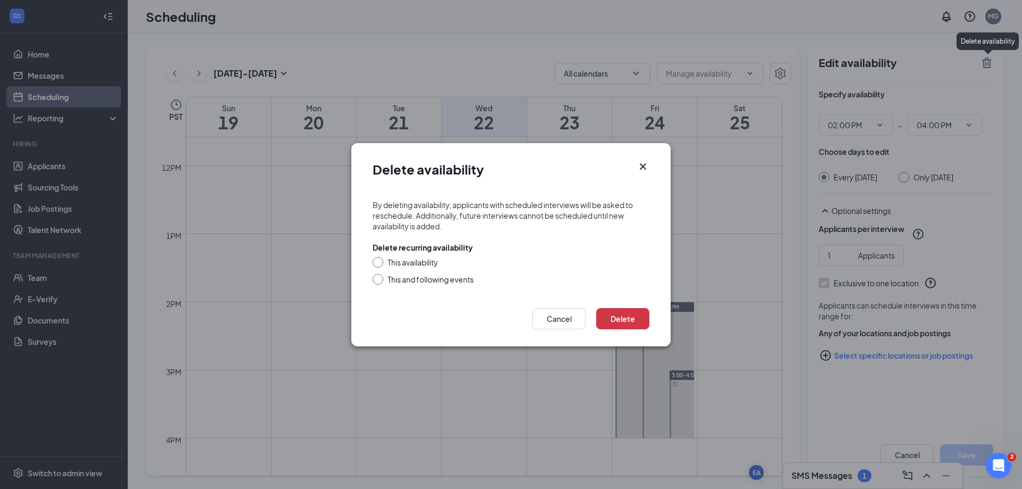
drag, startPoint x: 427, startPoint y: 277, endPoint x: 526, endPoint y: 293, distance: 100.2
click at [430, 278] on div "This and following events" at bounding box center [430, 279] width 86 height 11
click at [622, 317] on button "Delete" at bounding box center [622, 318] width 53 height 21
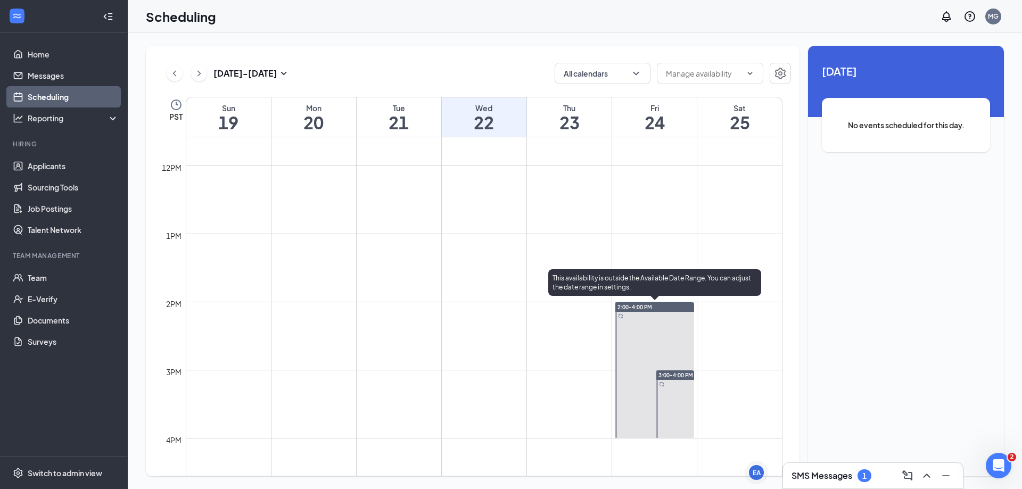
click at [666, 329] on div at bounding box center [654, 370] width 79 height 136
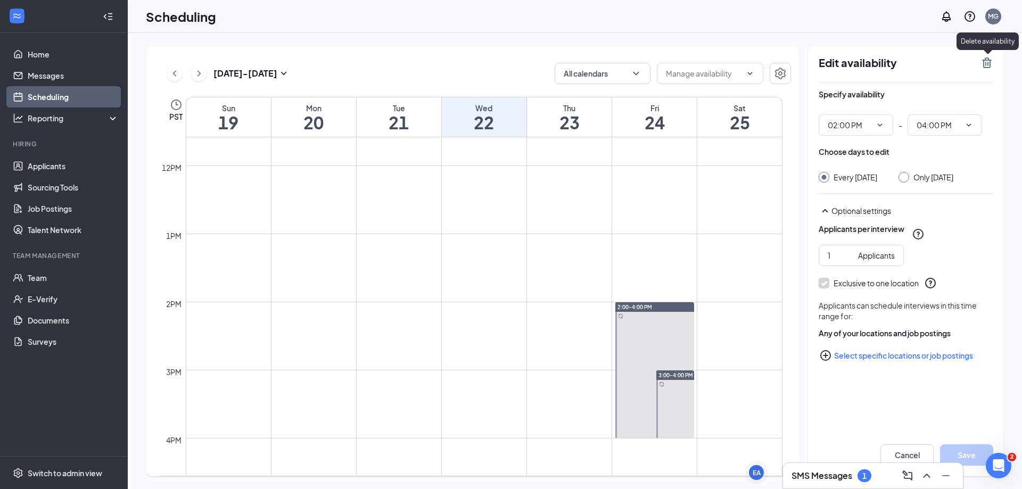
click at [990, 57] on icon "TrashOutline" at bounding box center [986, 62] width 13 height 13
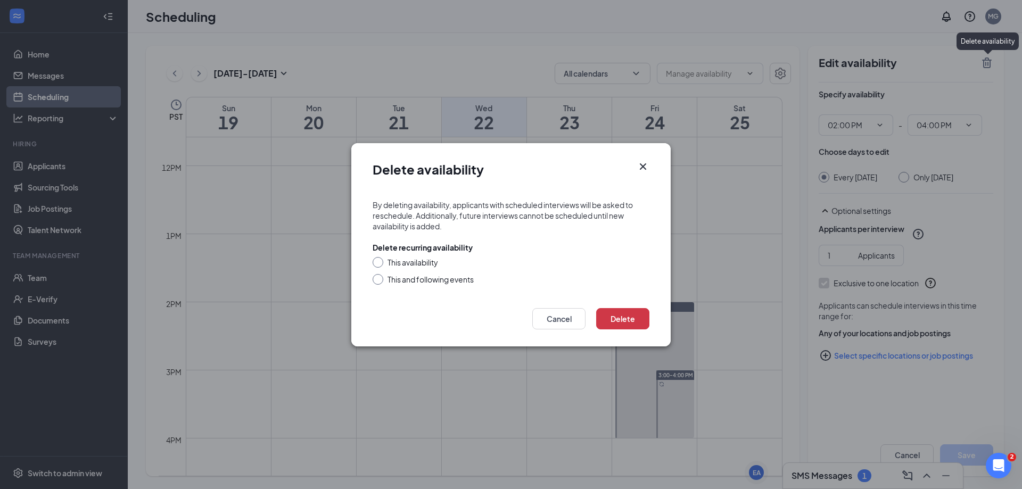
click at [425, 280] on div "This and following events" at bounding box center [430, 279] width 86 height 11
click at [380, 280] on input "This and following events" at bounding box center [375, 277] width 7 height 7
radio input "true"
click at [619, 323] on button "Delete" at bounding box center [622, 318] width 53 height 21
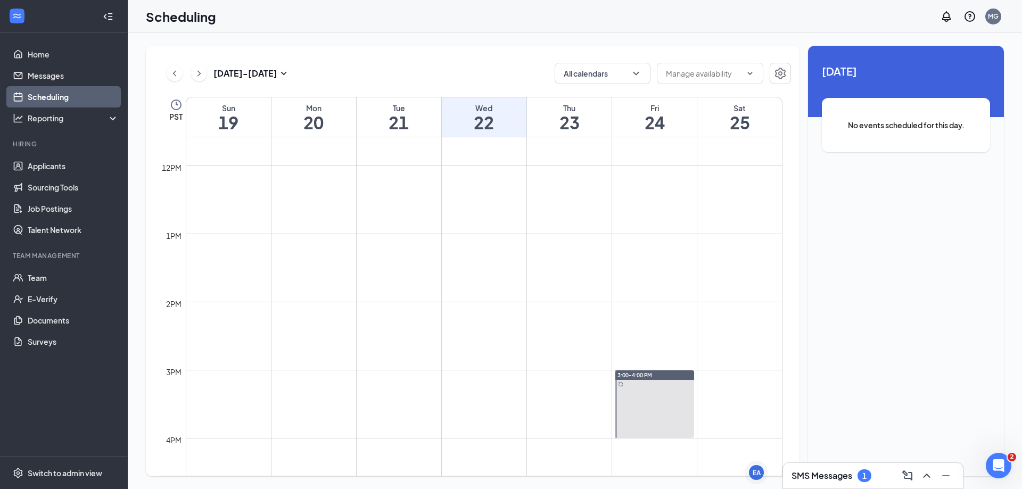
drag, startPoint x: 635, startPoint y: 388, endPoint x: 633, endPoint y: 382, distance: 6.6
click at [635, 388] on div at bounding box center [654, 404] width 79 height 68
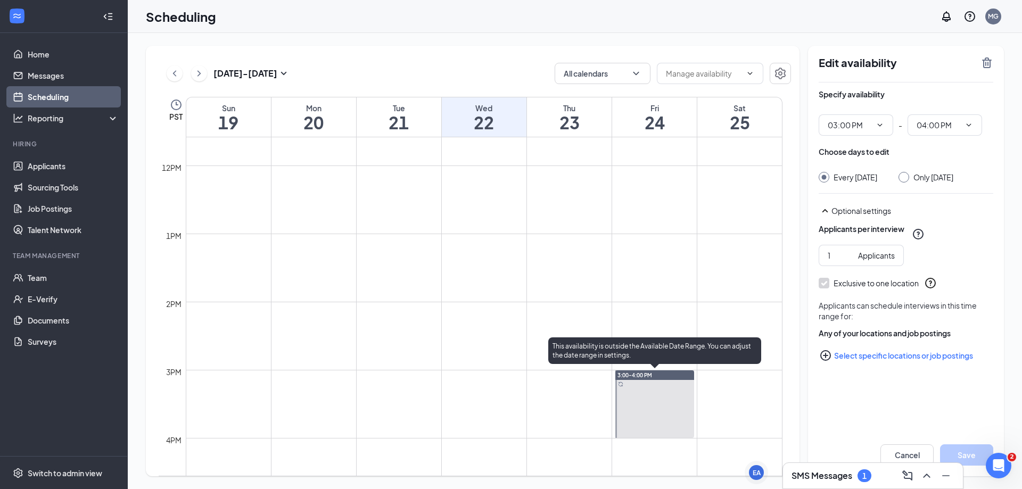
click at [643, 385] on div at bounding box center [654, 404] width 79 height 68
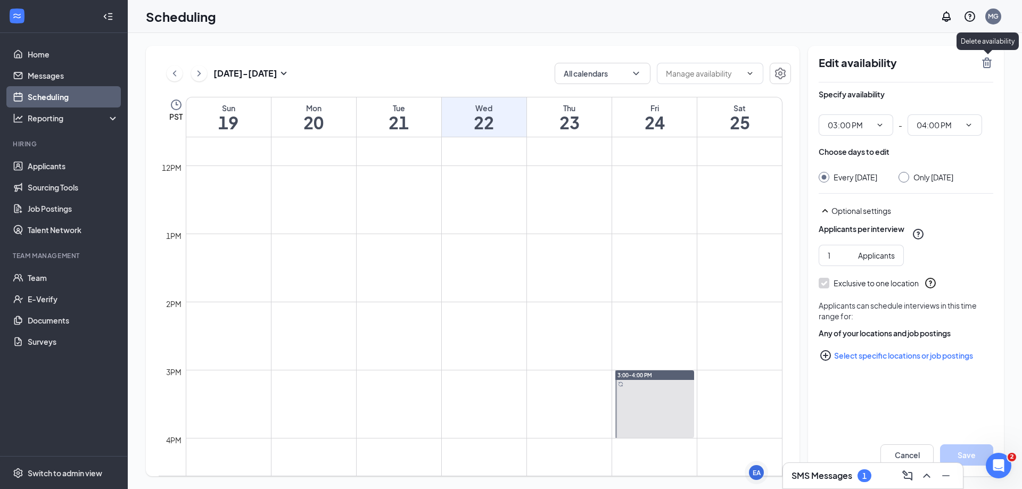
click at [984, 66] on icon "TrashOutline" at bounding box center [986, 62] width 13 height 13
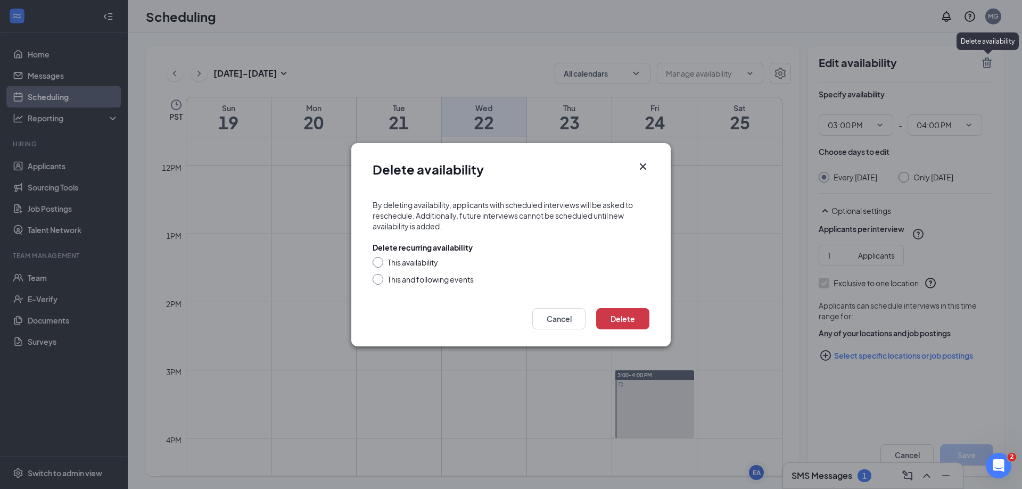
click at [462, 282] on div "This and following events" at bounding box center [430, 279] width 86 height 11
click at [380, 281] on input "This and following events" at bounding box center [375, 277] width 7 height 7
radio input "true"
click at [619, 321] on button "Delete" at bounding box center [622, 318] width 53 height 21
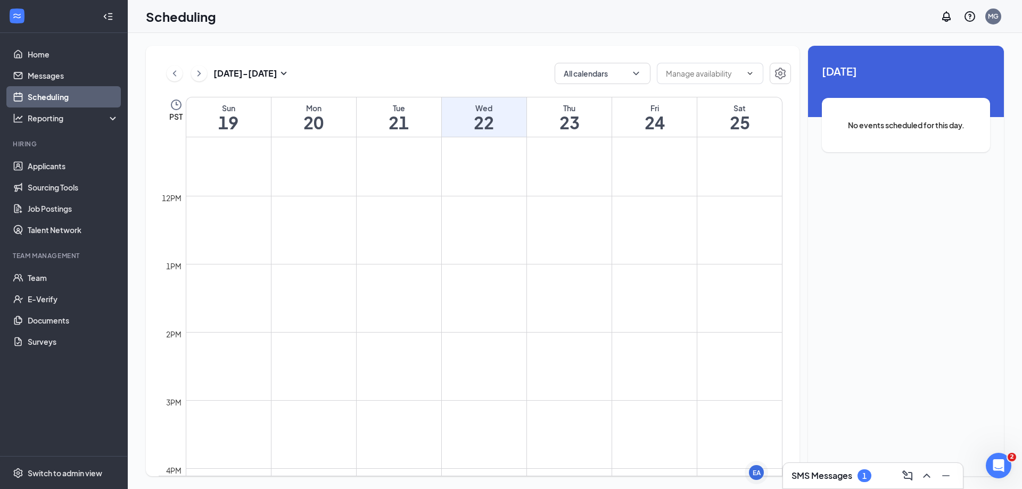
scroll to position [789, 0]
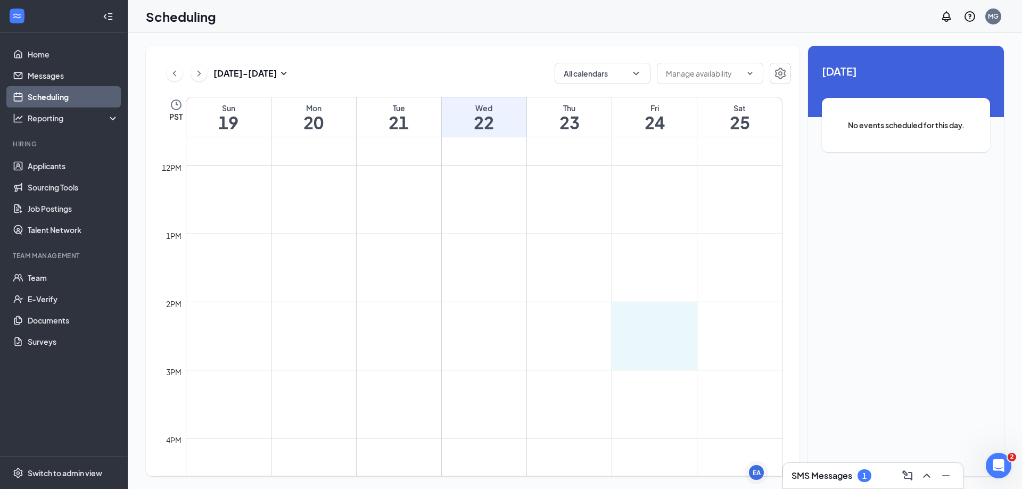
drag, startPoint x: 633, startPoint y: 305, endPoint x: 632, endPoint y: 354, distance: 49.0
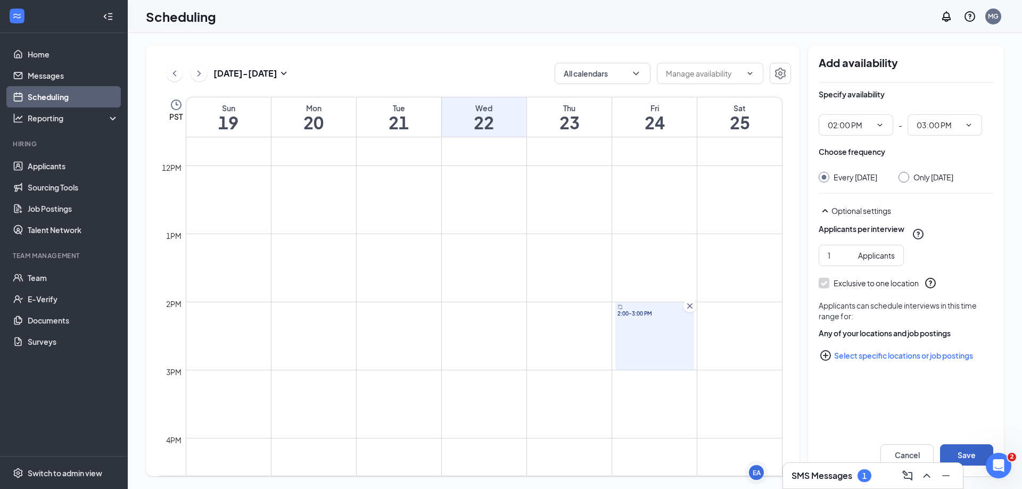
click at [959, 447] on button "Save" at bounding box center [966, 454] width 53 height 21
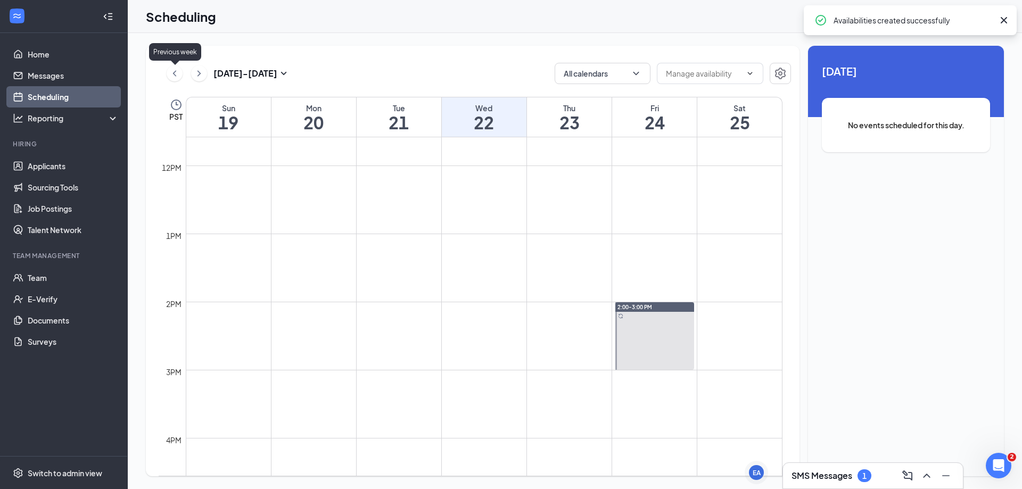
drag, startPoint x: 176, startPoint y: 78, endPoint x: 621, endPoint y: 197, distance: 461.5
click at [176, 77] on icon "ChevronLeft" at bounding box center [174, 73] width 11 height 13
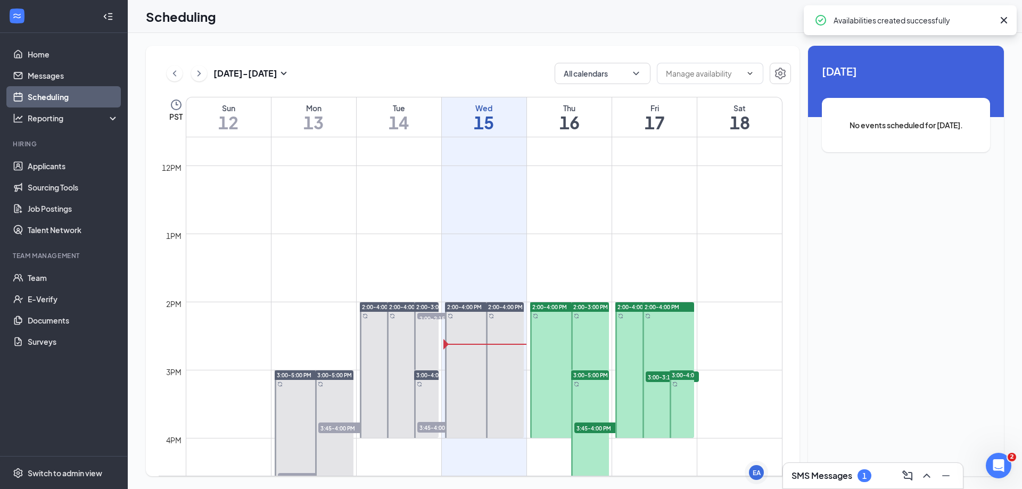
scroll to position [523, 0]
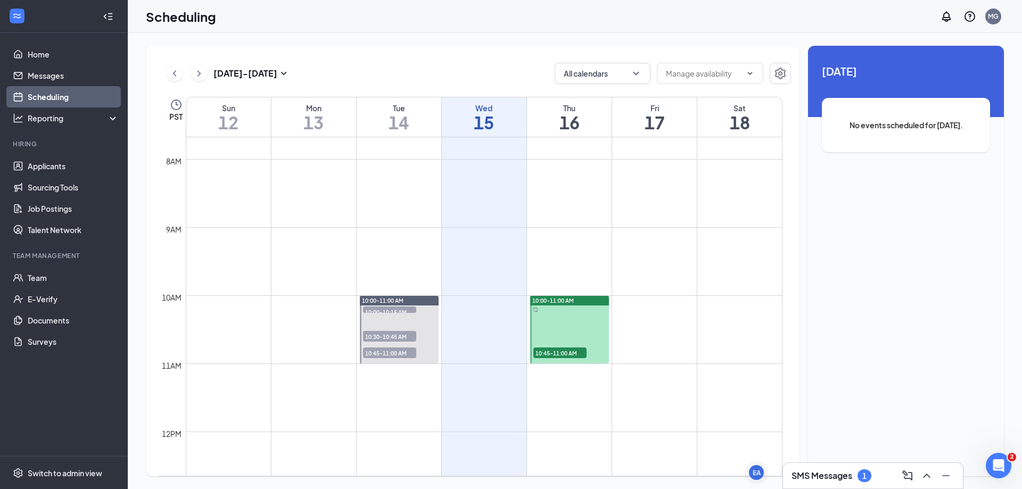
click at [582, 308] on div at bounding box center [569, 330] width 79 height 68
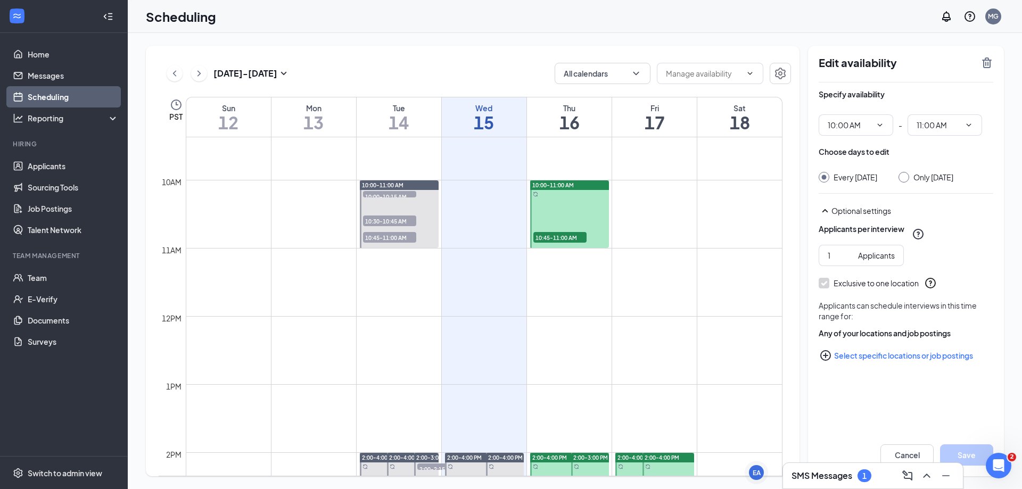
scroll to position [851, 0]
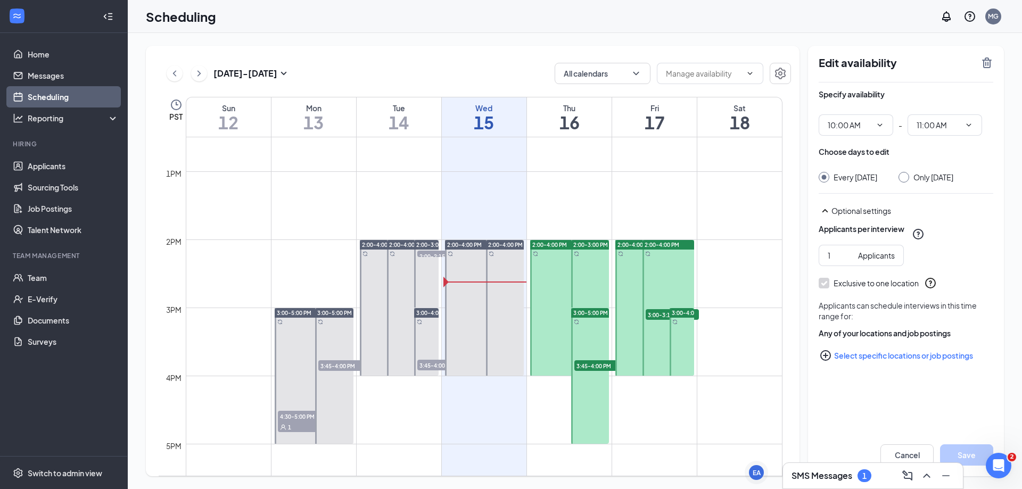
click at [629, 280] on div at bounding box center [641, 308] width 52 height 136
click at [981, 63] on icon "TrashOutline" at bounding box center [986, 62] width 13 height 13
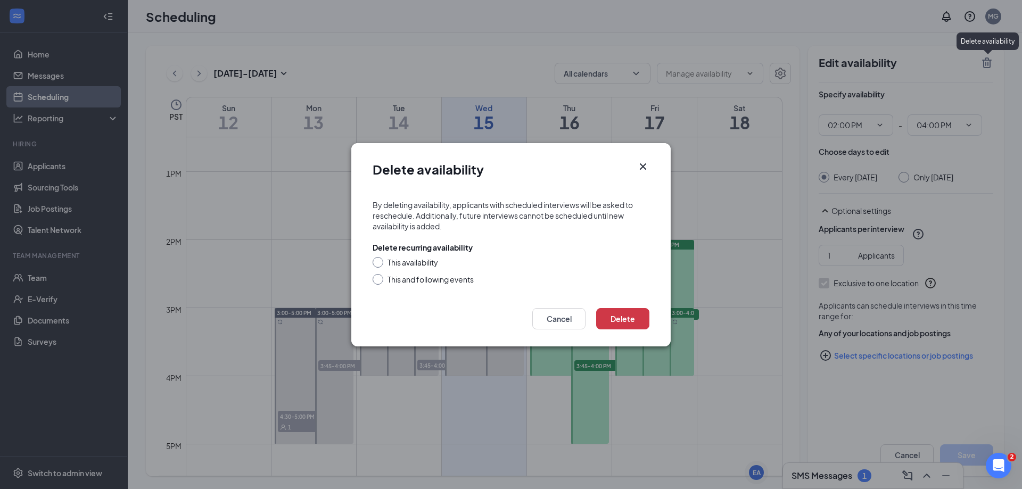
drag, startPoint x: 420, startPoint y: 277, endPoint x: 536, endPoint y: 302, distance: 118.1
click at [420, 278] on div "This and following events" at bounding box center [430, 279] width 86 height 11
click at [380, 278] on input "This and following events" at bounding box center [375, 277] width 7 height 7
radio input "true"
click at [629, 321] on button "Delete" at bounding box center [622, 318] width 53 height 21
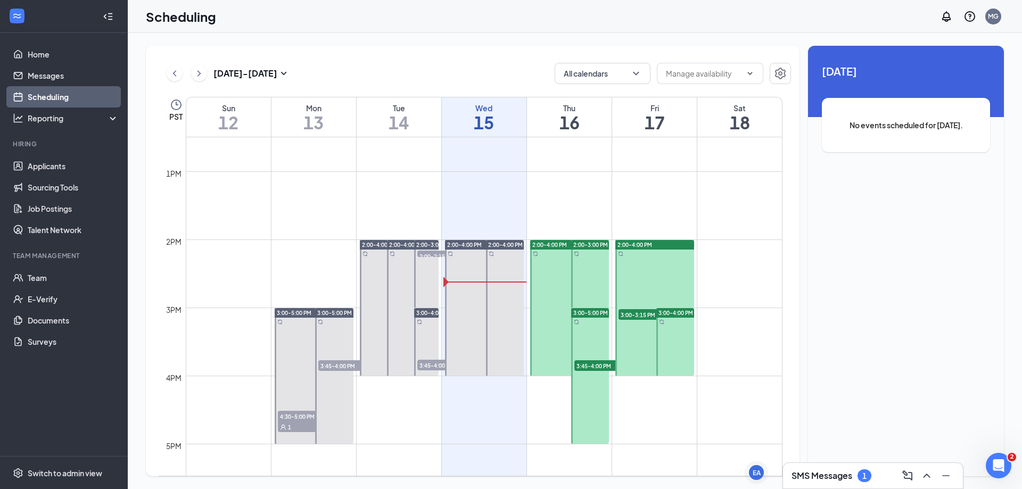
click at [659, 270] on div at bounding box center [654, 308] width 79 height 136
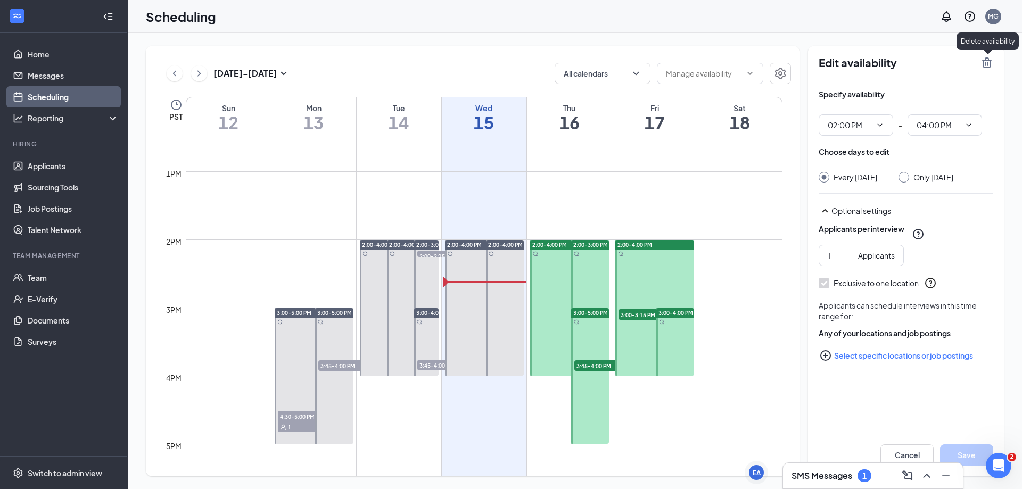
click at [986, 60] on icon "TrashOutline" at bounding box center [987, 62] width 10 height 11
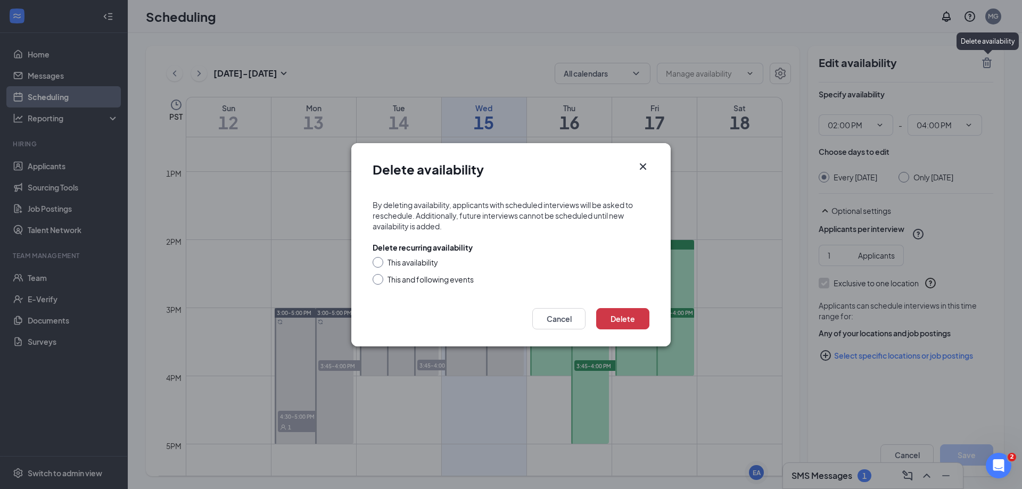
click at [457, 280] on div "This and following events" at bounding box center [430, 279] width 86 height 11
click at [380, 280] on input "This and following events" at bounding box center [375, 277] width 7 height 7
radio input "true"
click at [620, 318] on button "Delete" at bounding box center [622, 318] width 53 height 21
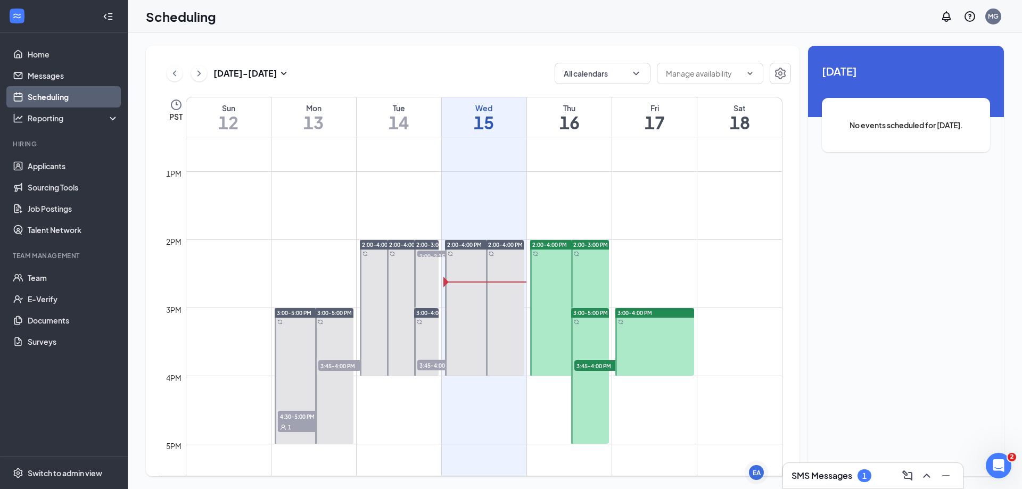
click at [665, 270] on td at bounding box center [484, 264] width 596 height 17
click at [656, 329] on div at bounding box center [654, 342] width 79 height 68
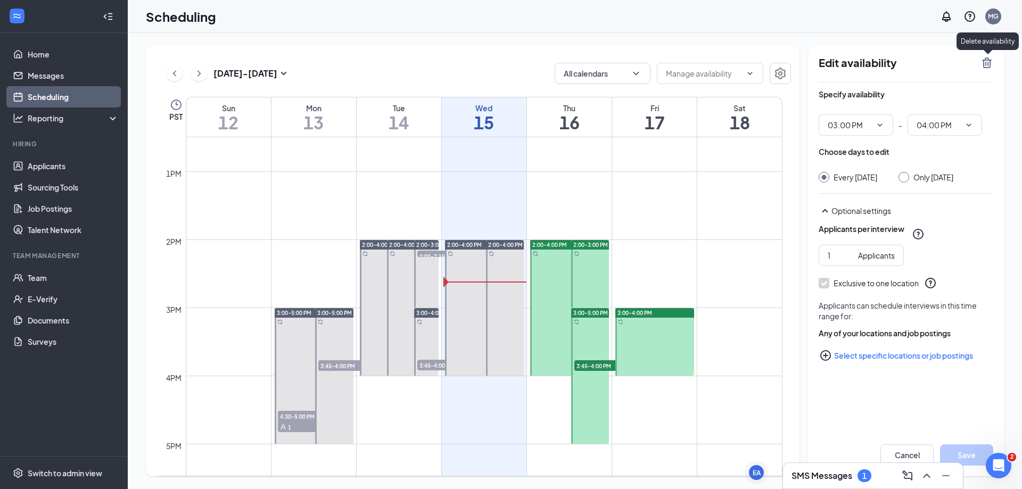
click at [984, 61] on icon "TrashOutline" at bounding box center [987, 62] width 10 height 11
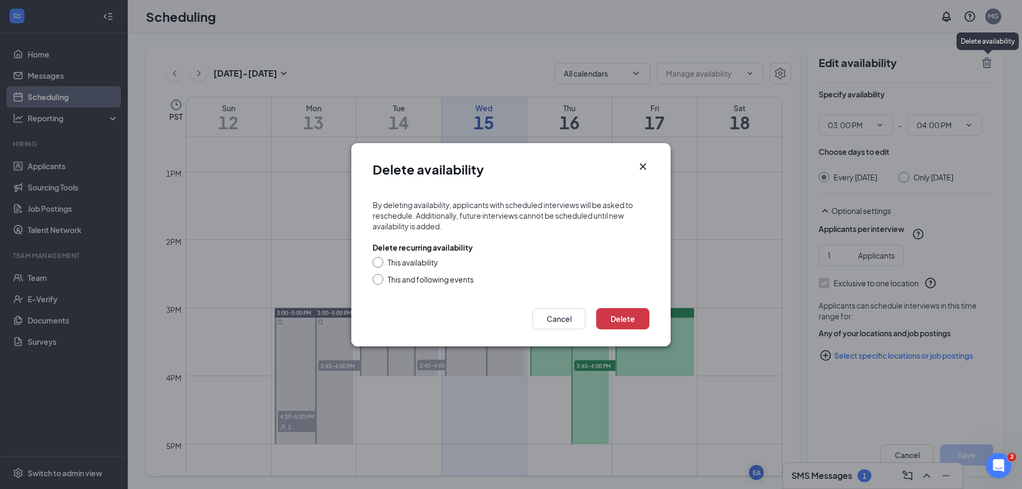
click at [411, 279] on div "This and following events" at bounding box center [430, 279] width 86 height 11
click at [380, 279] on input "This and following events" at bounding box center [375, 277] width 7 height 7
radio input "true"
click at [626, 317] on button "Delete" at bounding box center [622, 318] width 53 height 21
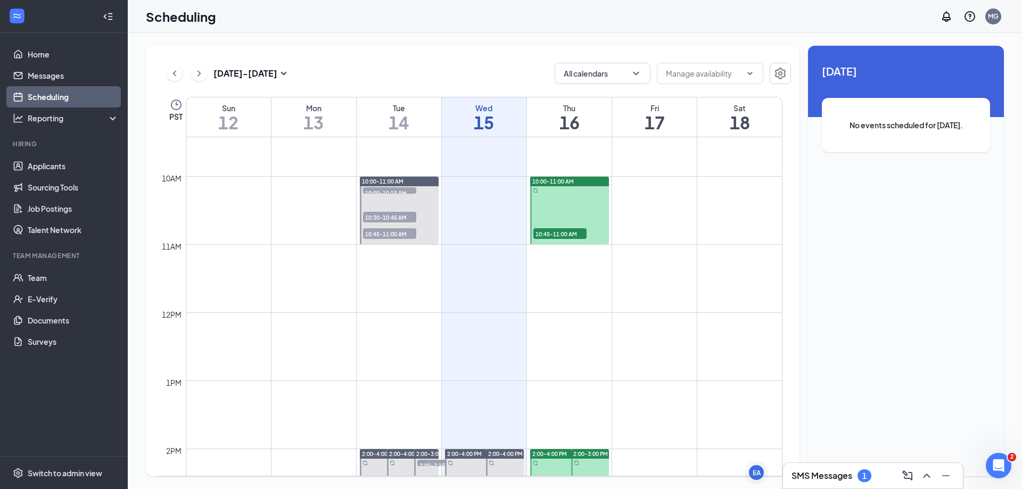
scroll to position [585, 0]
